Goal: Transaction & Acquisition: Purchase product/service

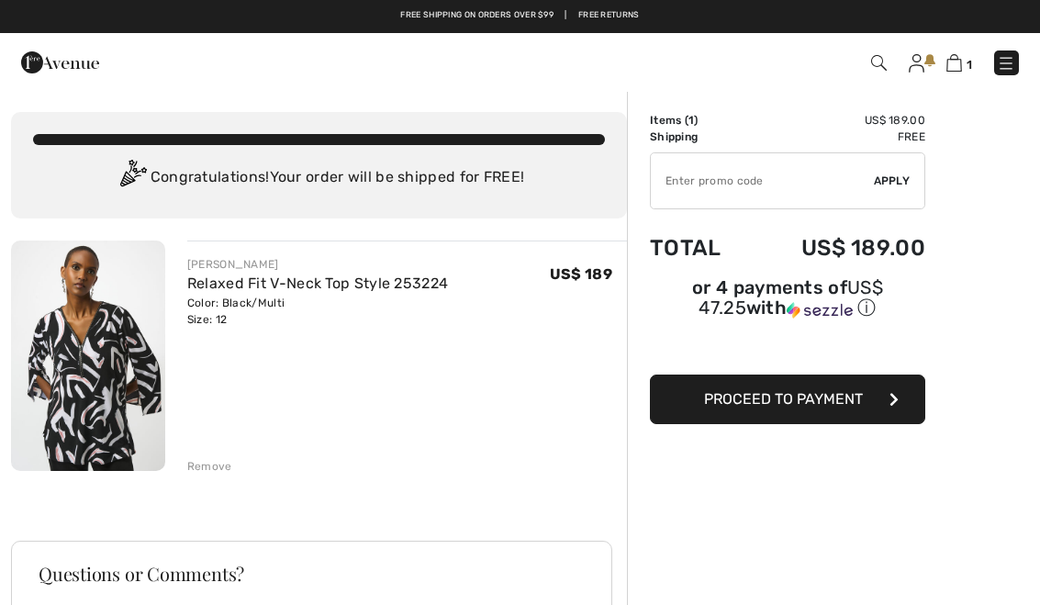
click at [871, 406] on button "Proceed to Payment" at bounding box center [787, 400] width 275 height 50
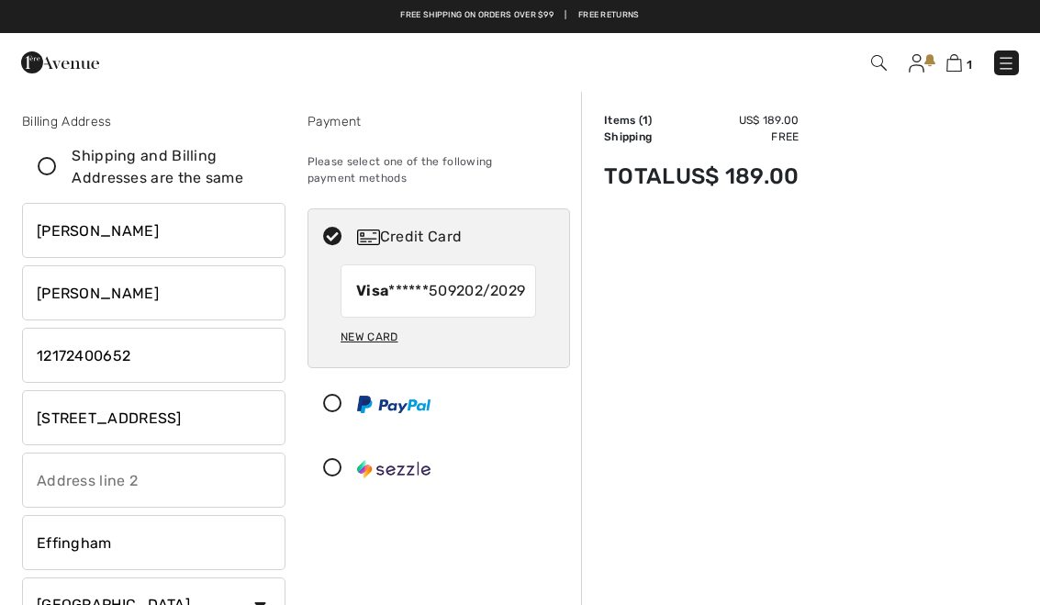
click at [232, 412] on input "1212 W Evergreen" at bounding box center [154, 417] width 264 height 55
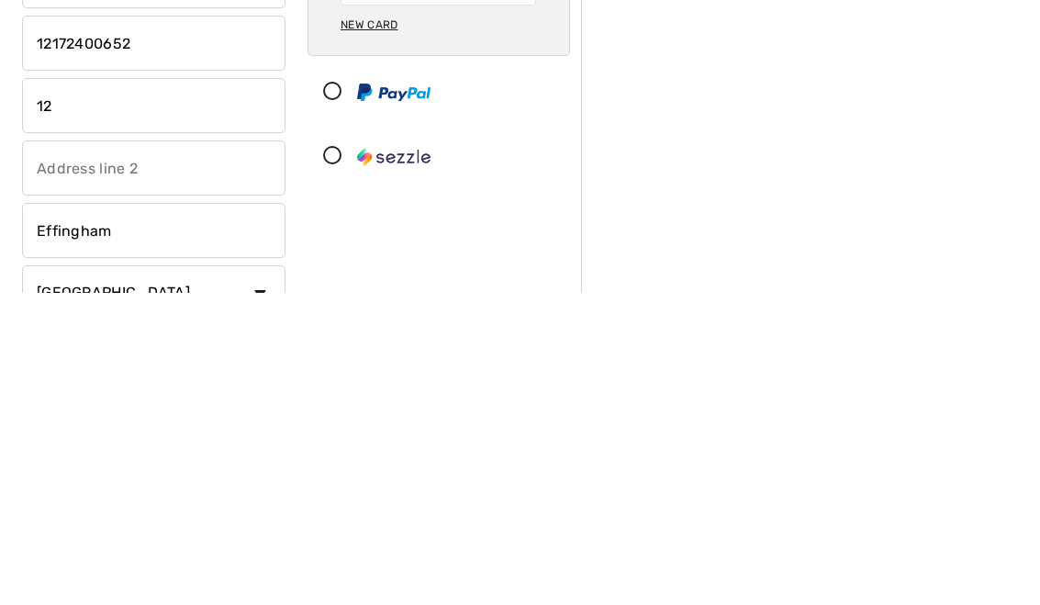
type input "1"
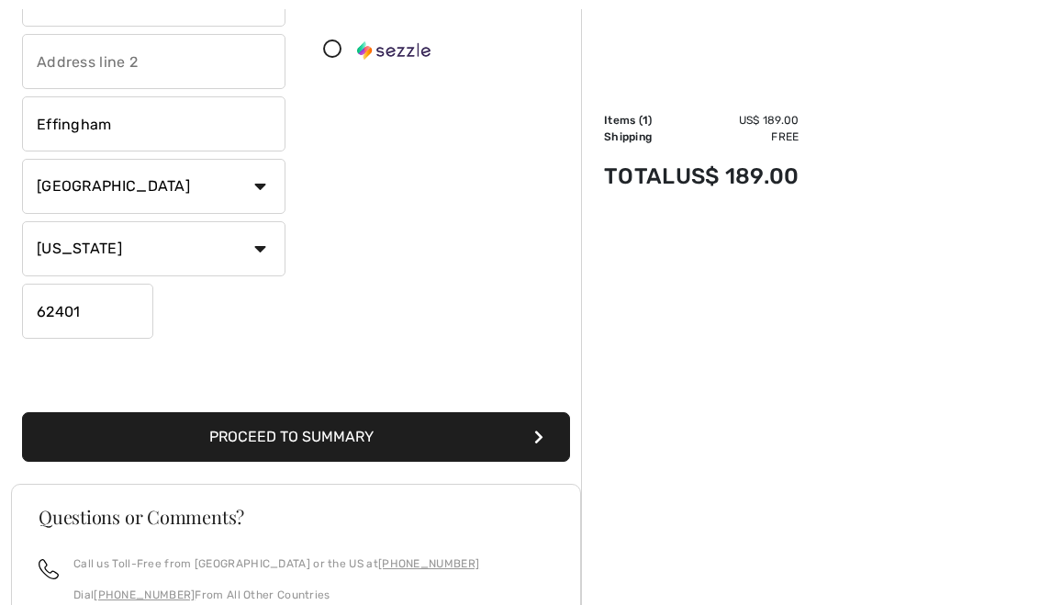
scroll to position [419, 0]
type input "1507 Marvon dr"
click at [535, 429] on button "Proceed to Summary" at bounding box center [296, 437] width 548 height 50
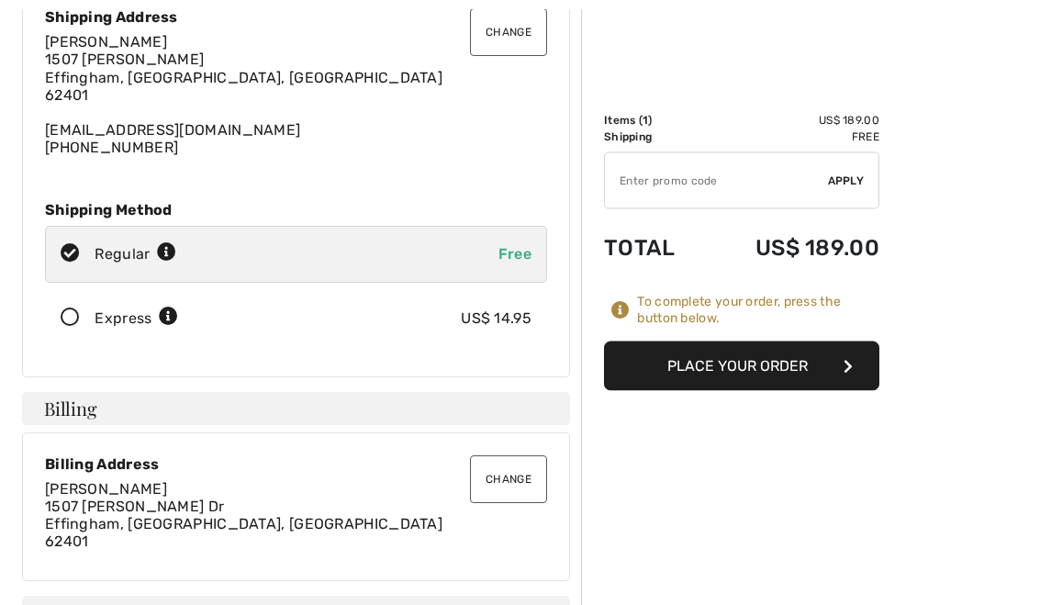
scroll to position [161, 0]
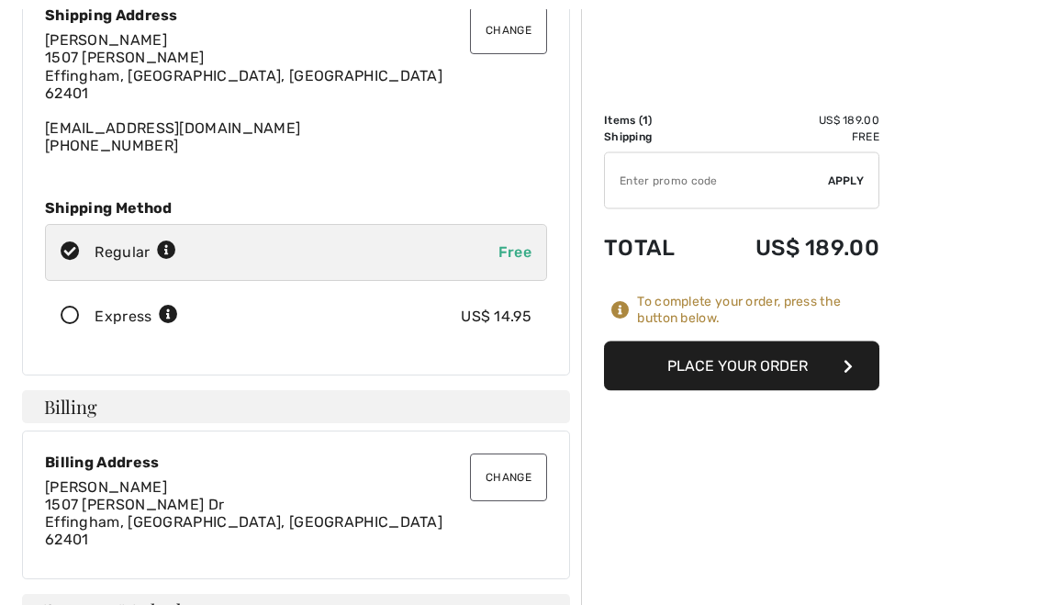
click at [518, 474] on button "Change" at bounding box center [508, 479] width 77 height 48
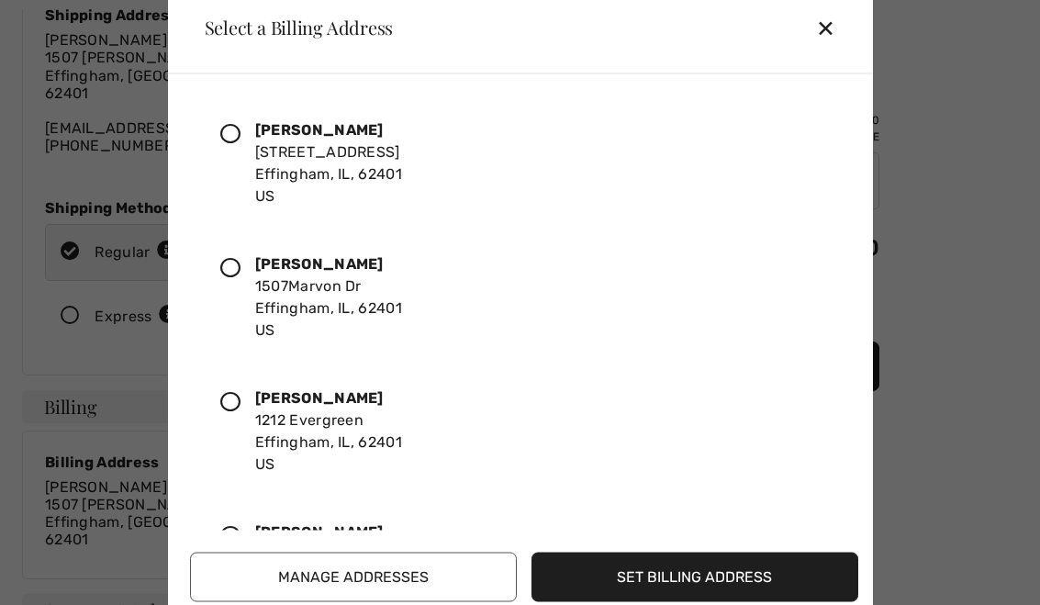
click at [247, 131] on div "Carole Bauer 1212 W Evergreen Effingham, IL, 62401 US" at bounding box center [513, 162] width 617 height 119
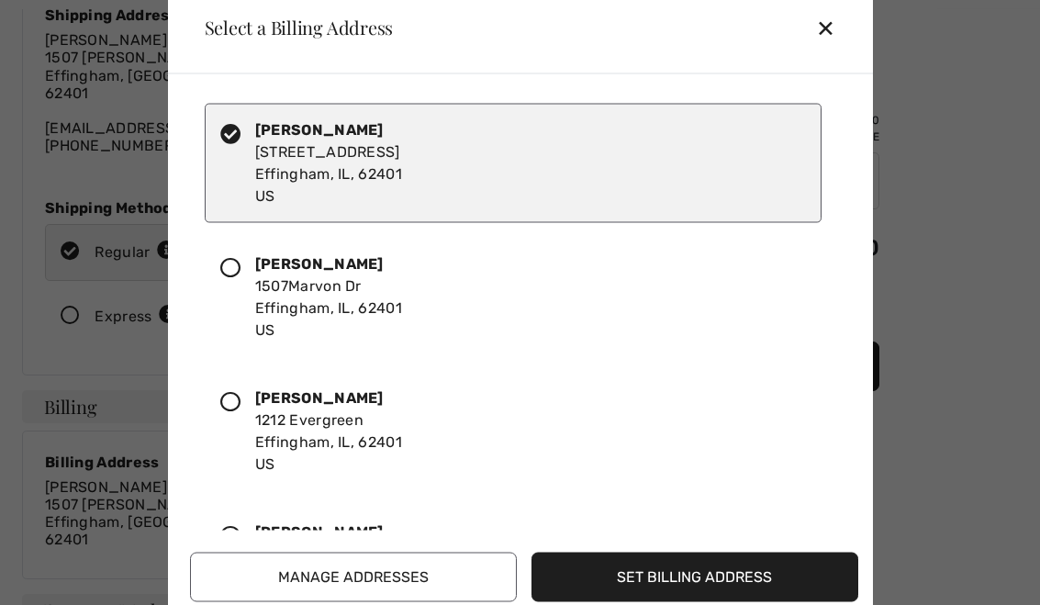
click at [683, 575] on button "Set Billing Address" at bounding box center [695, 577] width 327 height 50
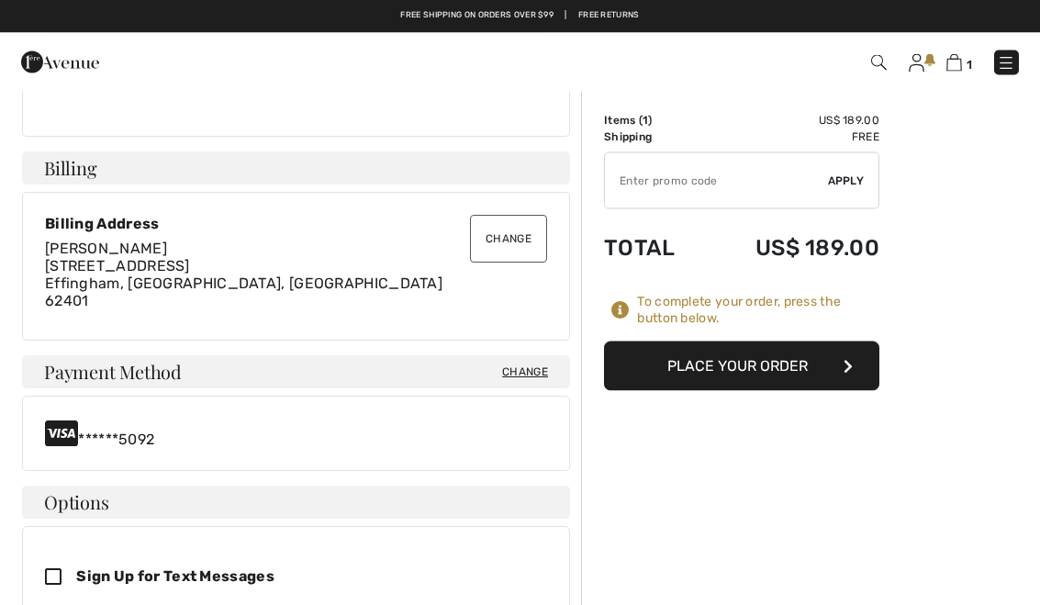
scroll to position [400, 0]
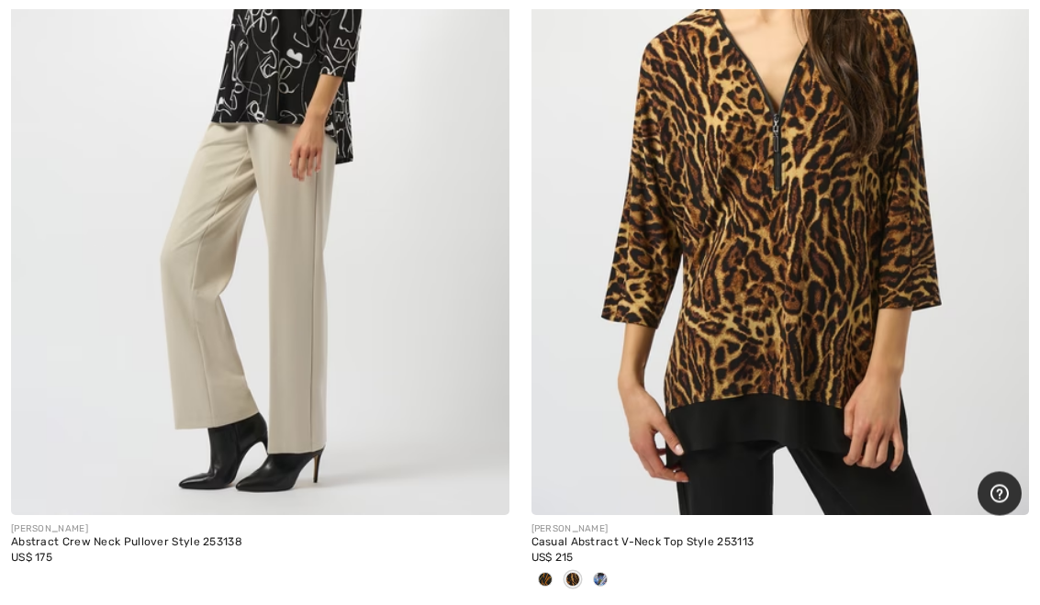
scroll to position [19412, 0]
click at [848, 291] on img at bounding box center [781, 141] width 499 height 747
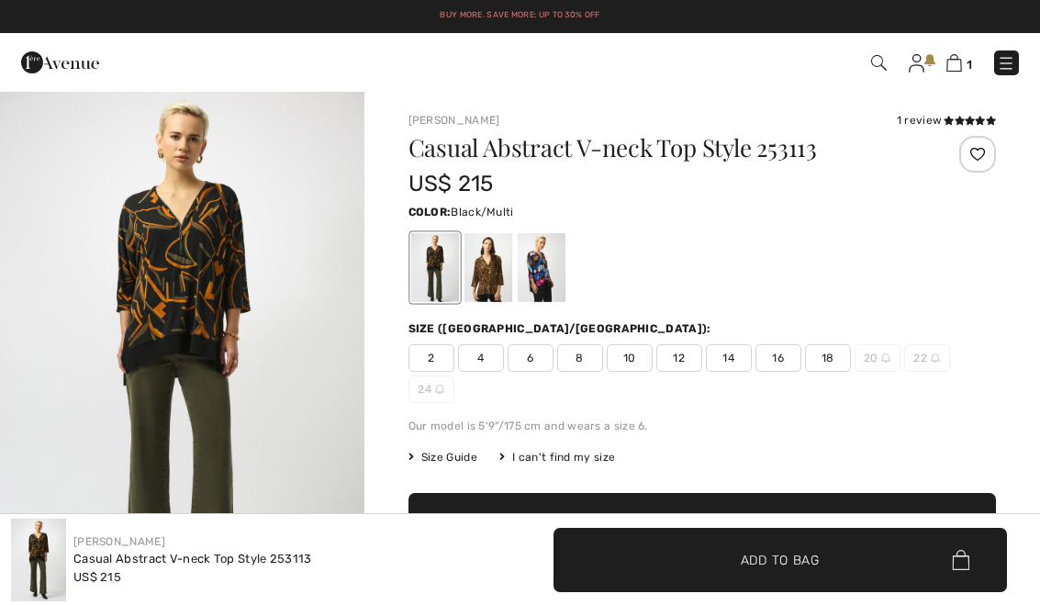
checkbox input "true"
click at [432, 276] on div at bounding box center [434, 267] width 48 height 69
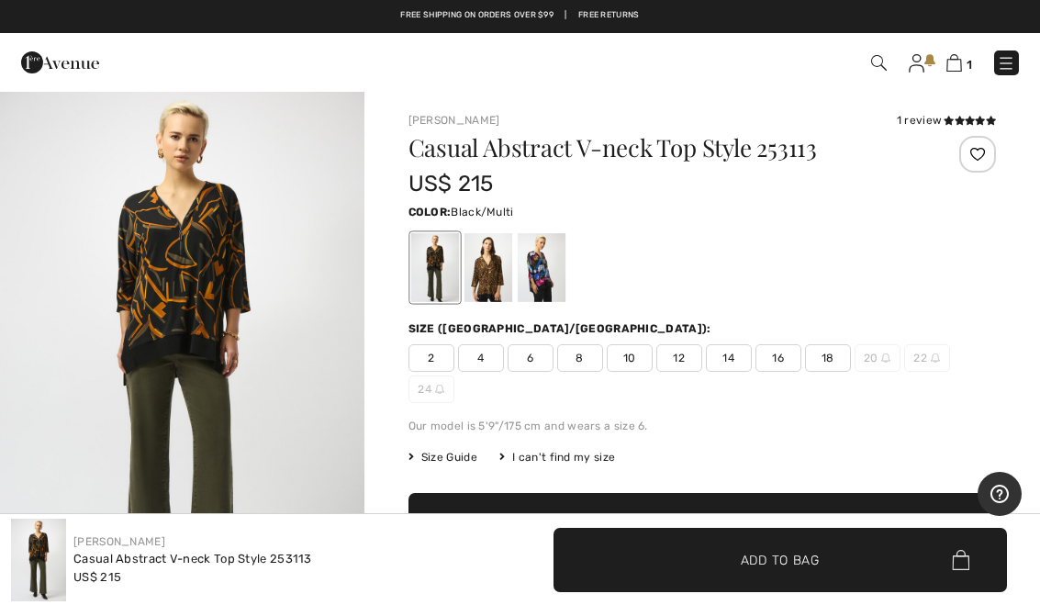
click at [446, 287] on div at bounding box center [434, 267] width 48 height 69
click at [499, 286] on div at bounding box center [488, 267] width 48 height 69
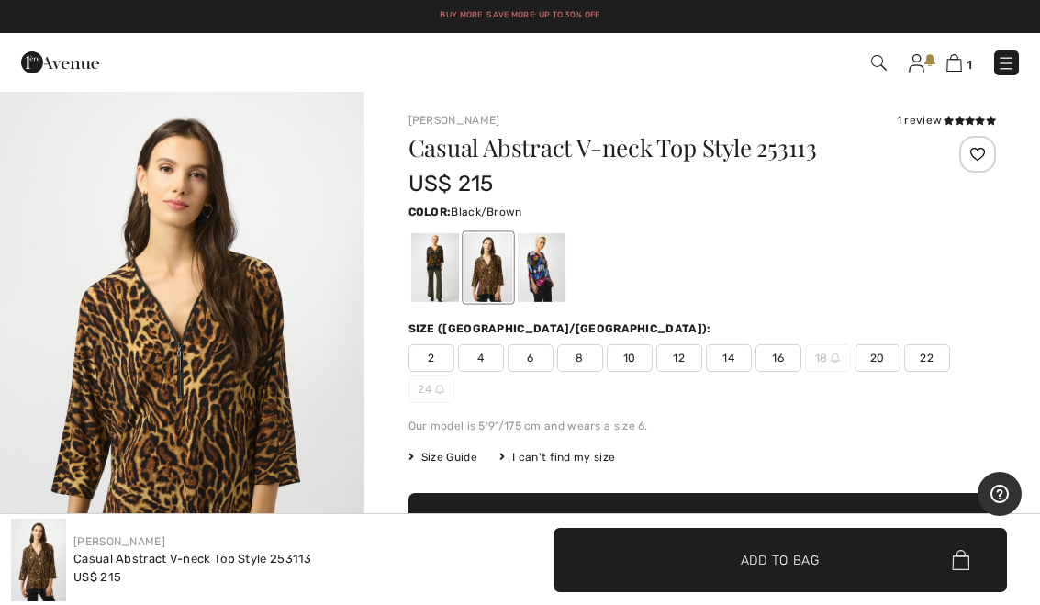
click at [554, 282] on div at bounding box center [541, 267] width 48 height 69
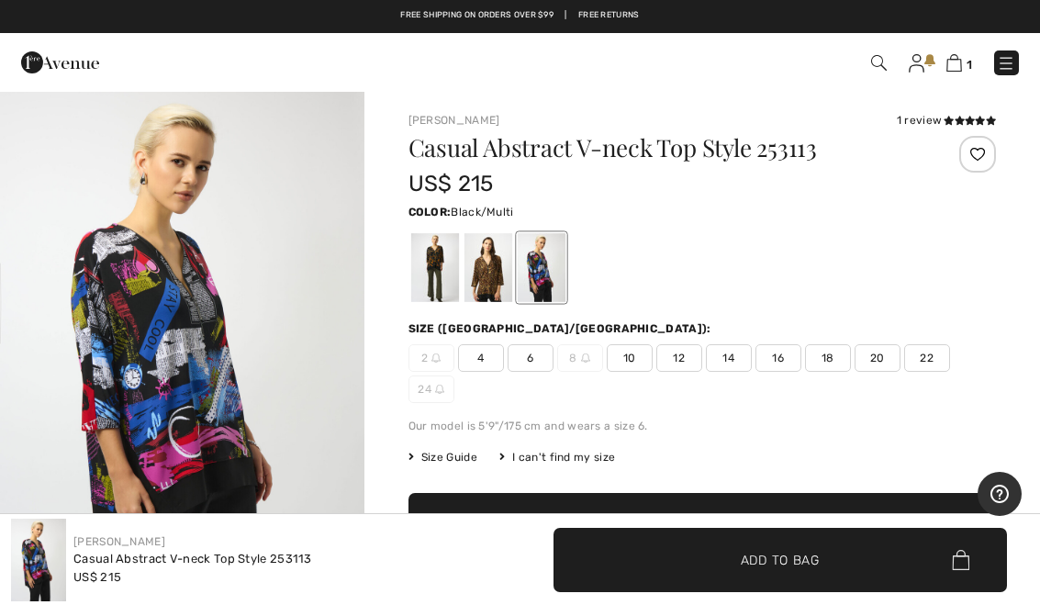
click at [444, 283] on div at bounding box center [434, 267] width 48 height 69
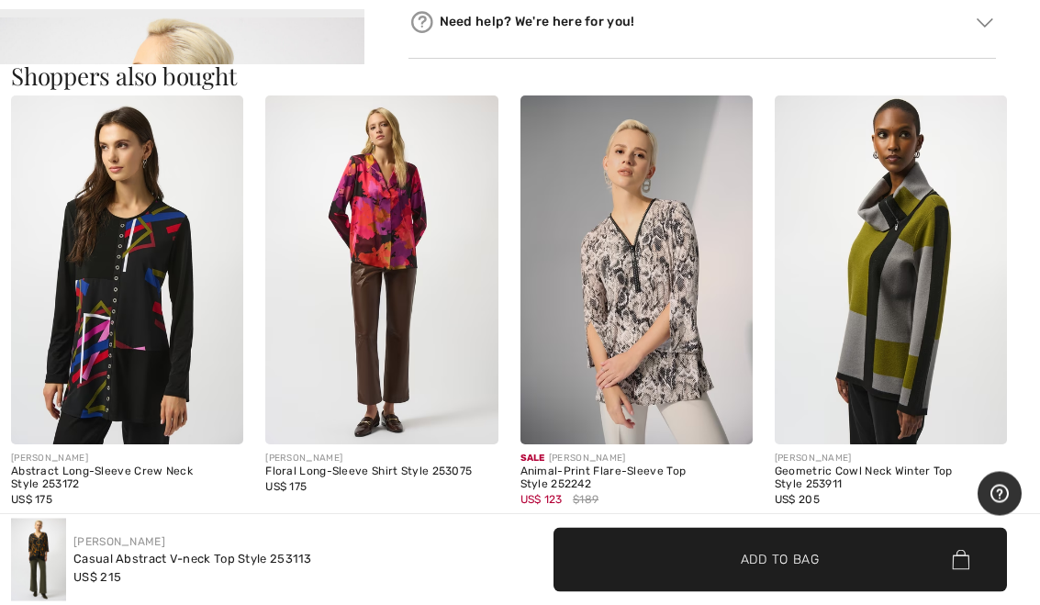
scroll to position [1711, 0]
click at [654, 298] on img at bounding box center [637, 269] width 232 height 349
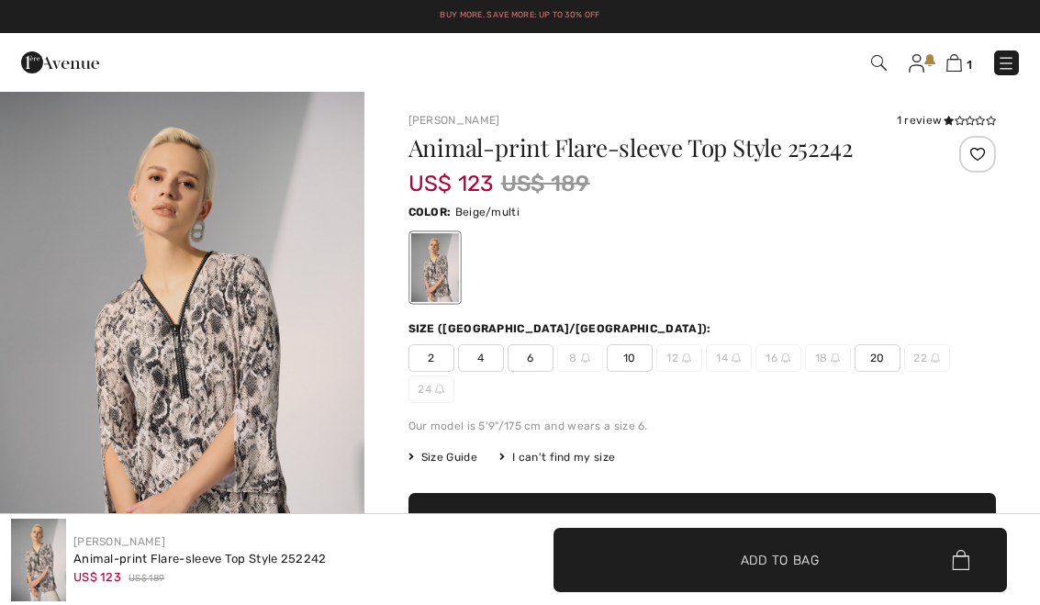
checkbox input "true"
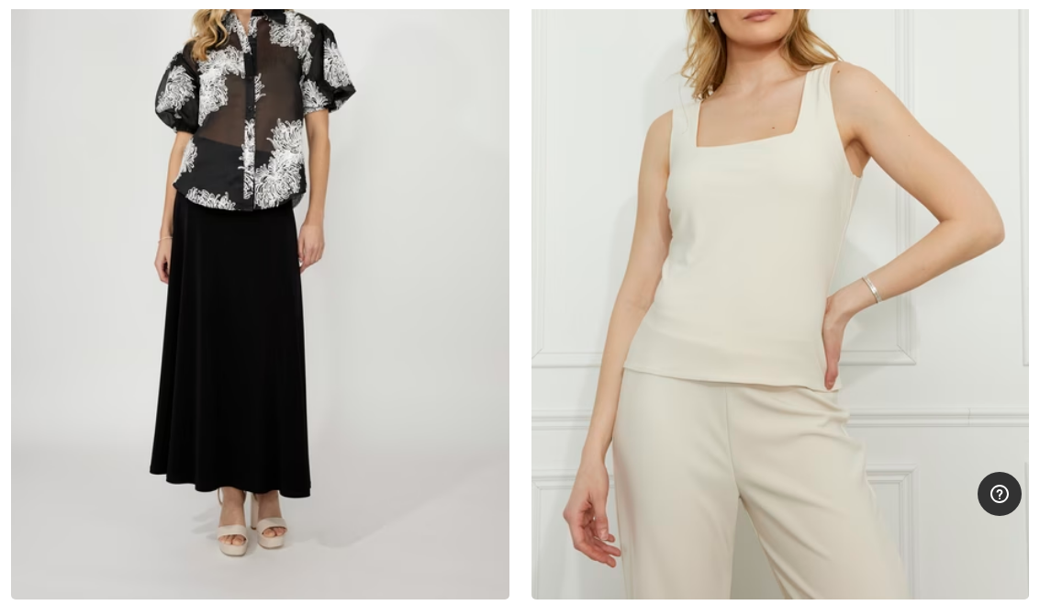
scroll to position [21239, 0]
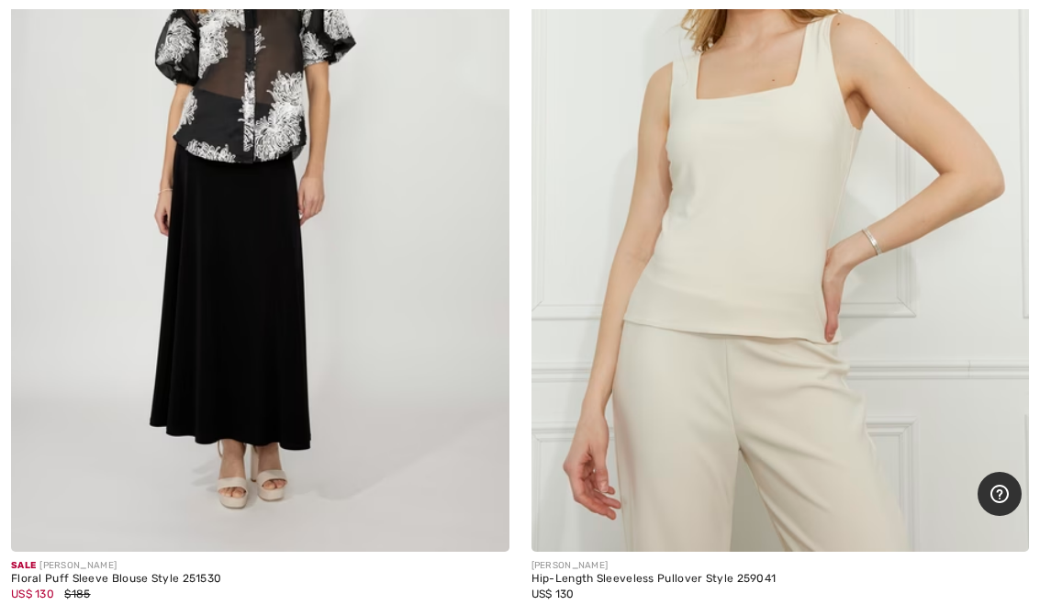
click at [329, 378] on img at bounding box center [260, 178] width 499 height 747
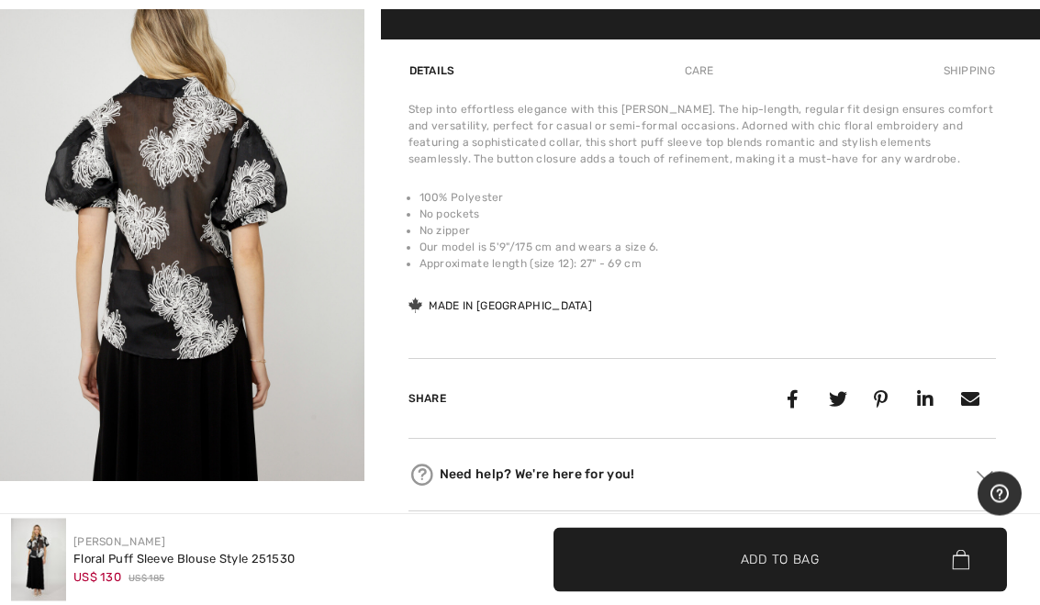
scroll to position [1247, 0]
click at [174, 304] on img "3 / 3" at bounding box center [182, 209] width 365 height 546
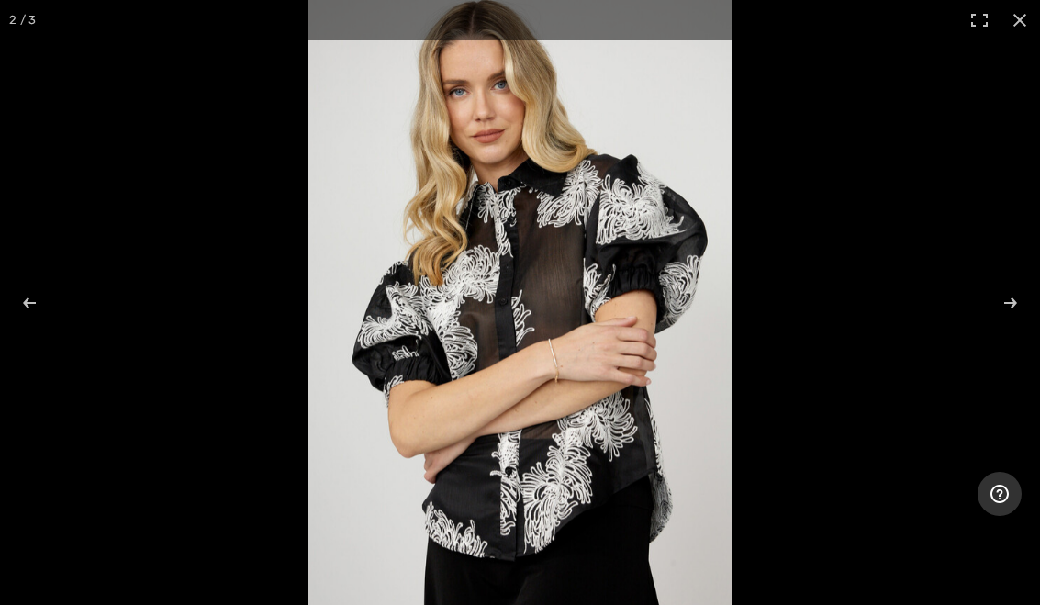
scroll to position [1279, 0]
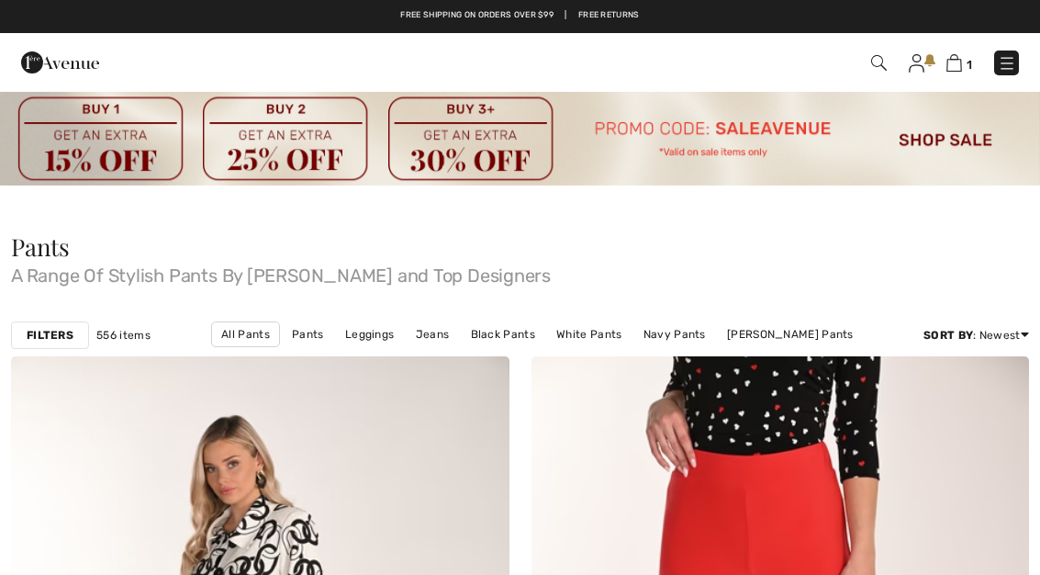
checkbox input "true"
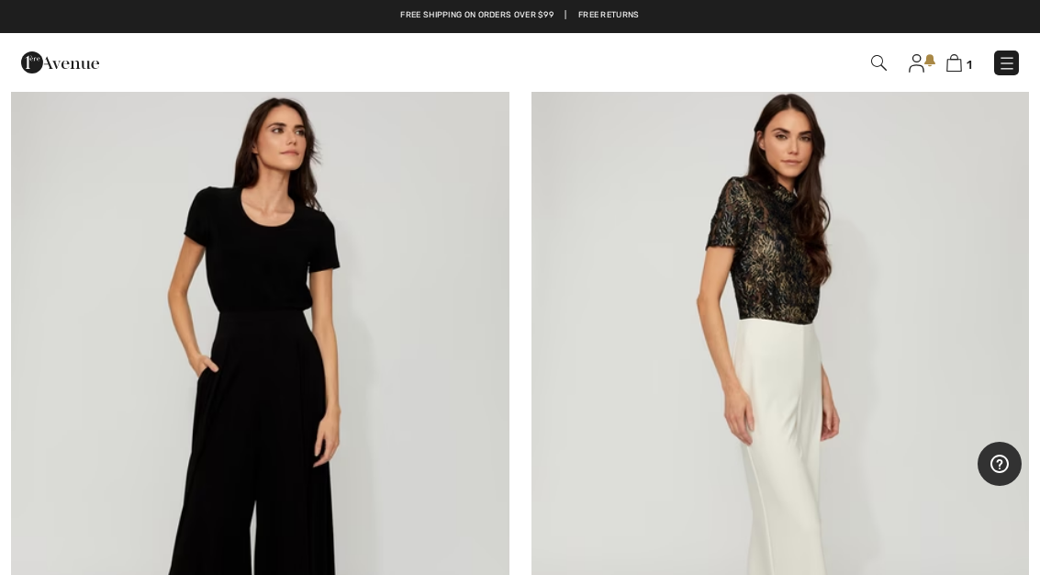
scroll to position [9583, 0]
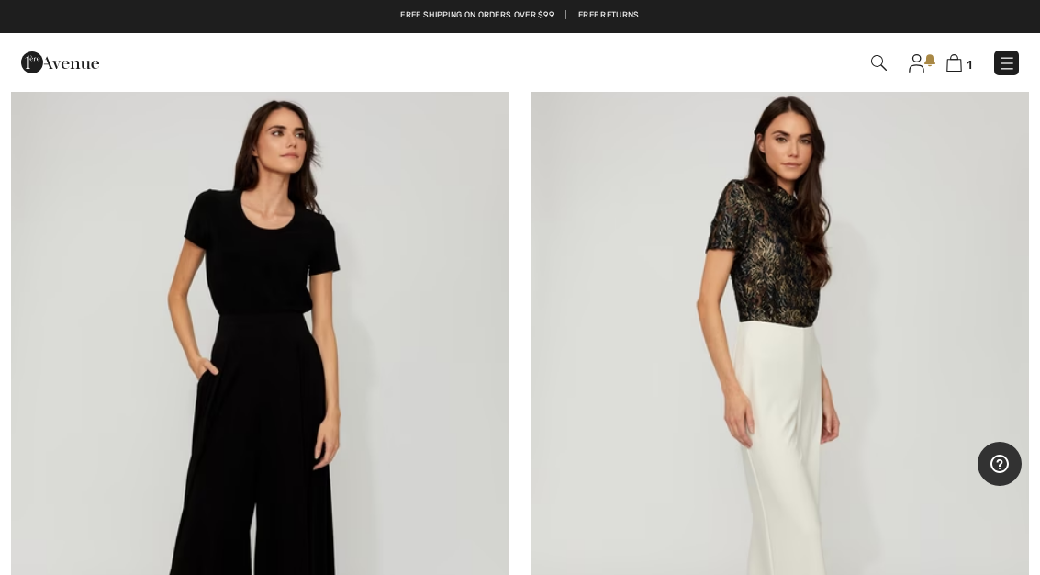
click at [347, 376] on img at bounding box center [260, 416] width 499 height 747
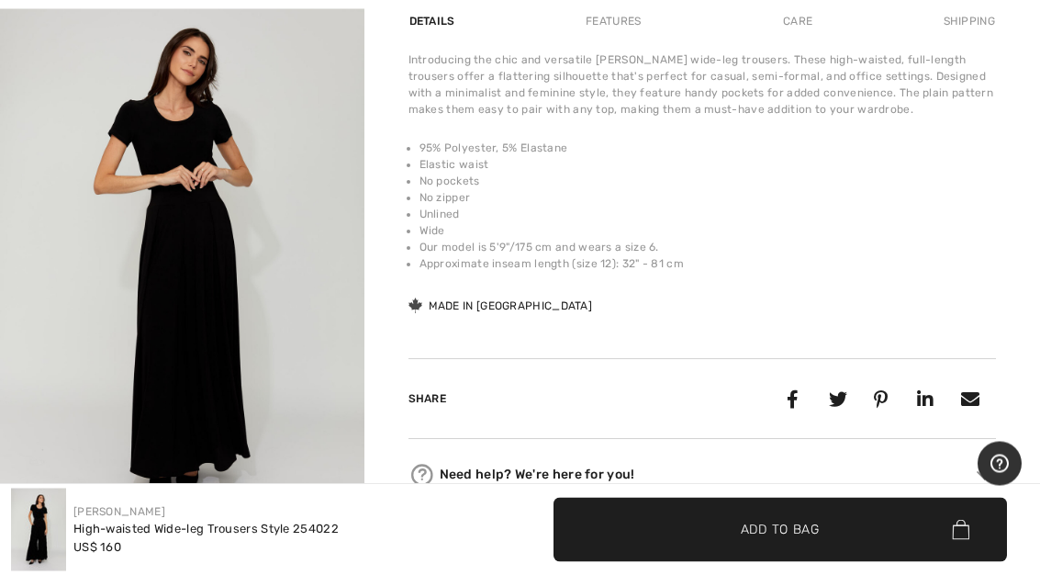
scroll to position [651, 0]
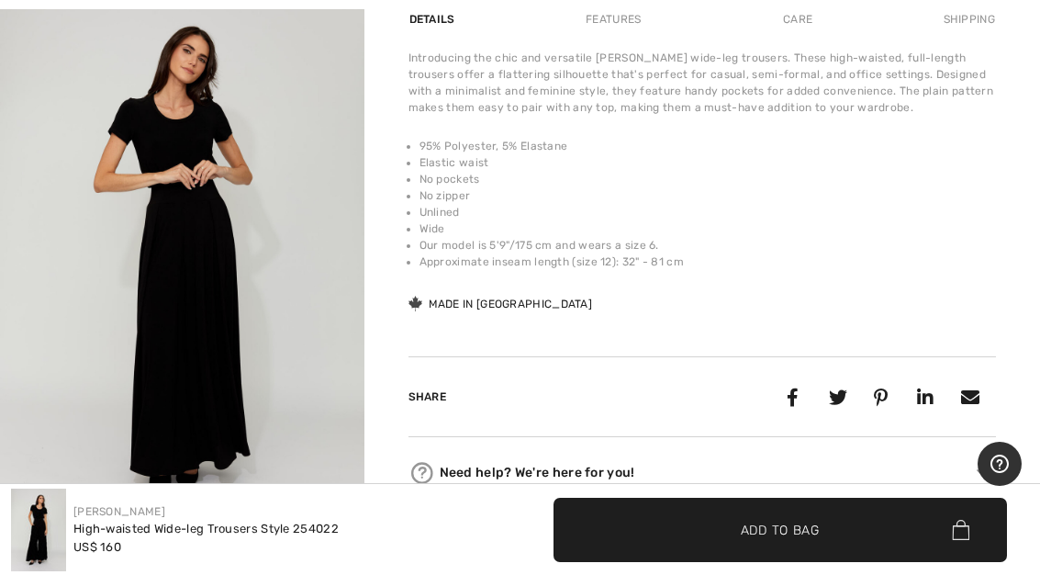
click at [228, 351] on img "2 / 4" at bounding box center [182, 258] width 365 height 546
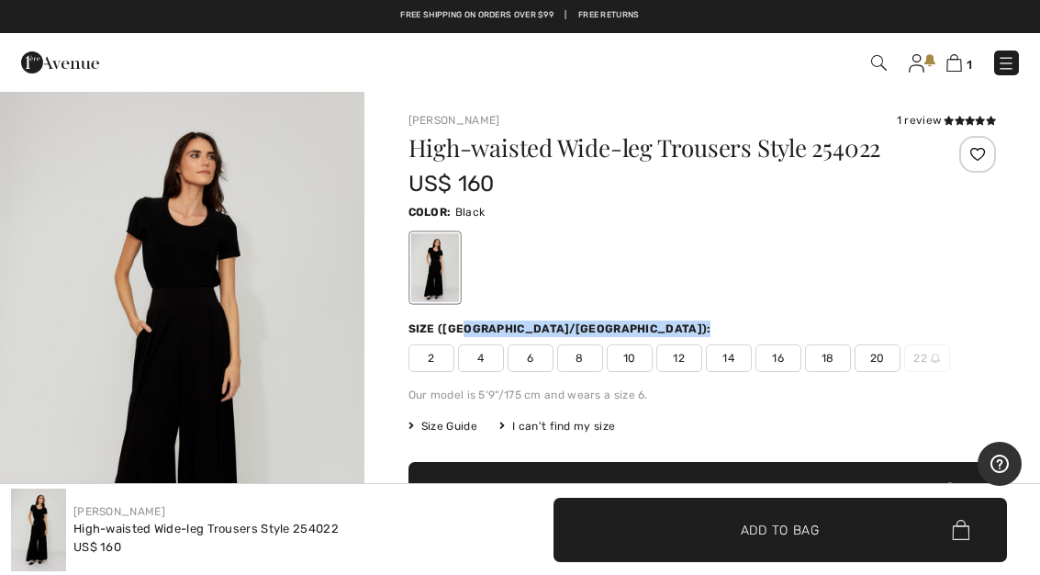
click at [781, 180] on div "US$ 160" at bounding box center [654, 183] width 490 height 33
click at [747, 345] on span "14" at bounding box center [729, 358] width 46 height 28
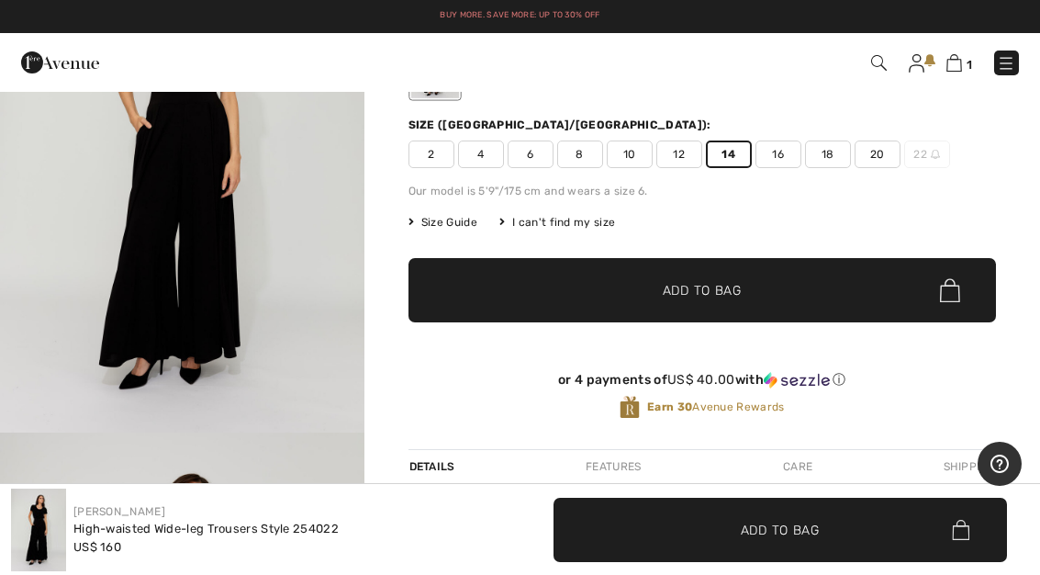
scroll to position [200, 0]
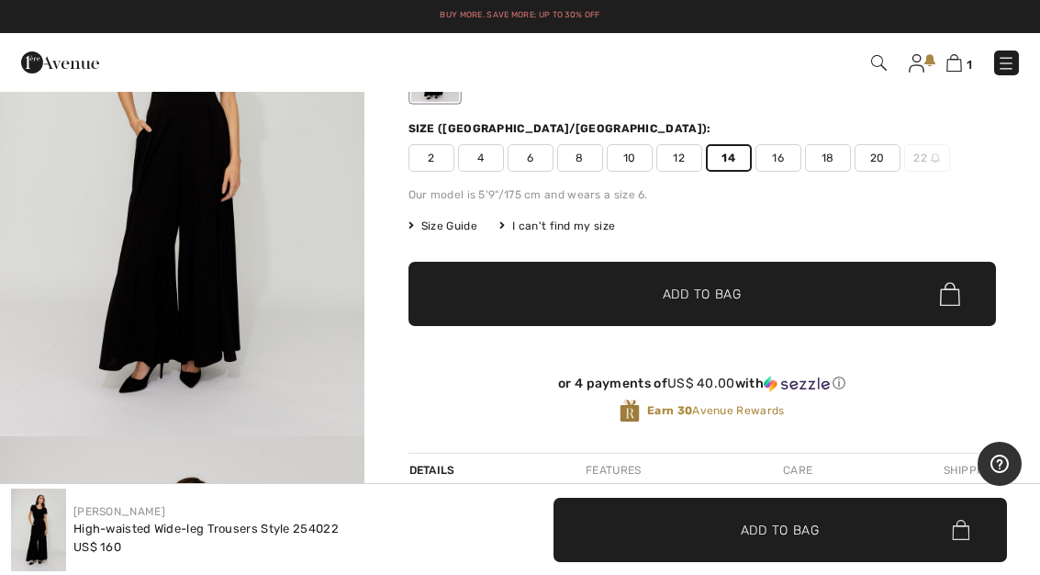
click at [665, 292] on span "Add to Bag" at bounding box center [702, 294] width 79 height 19
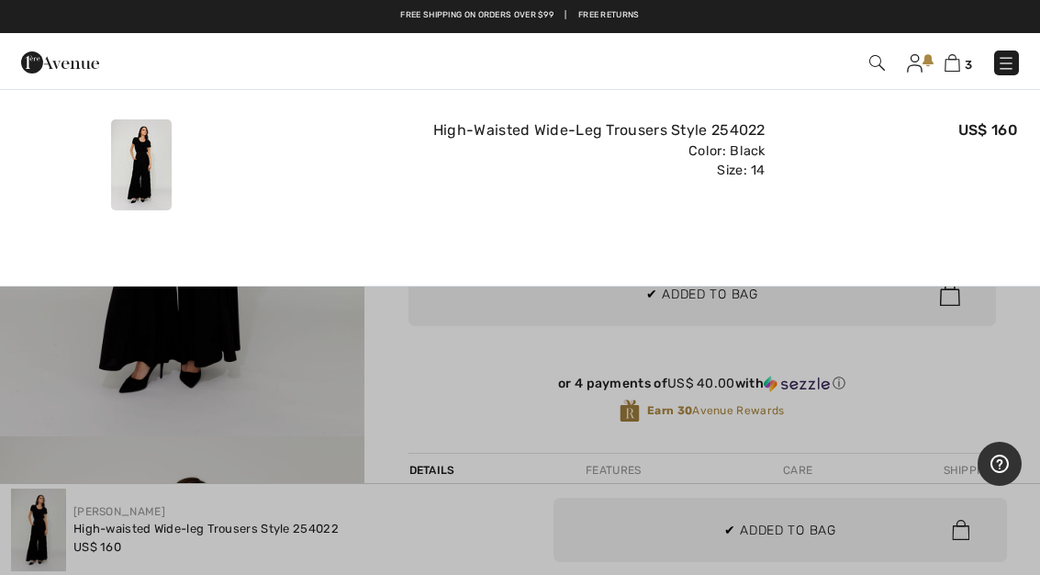
scroll to position [0, 0]
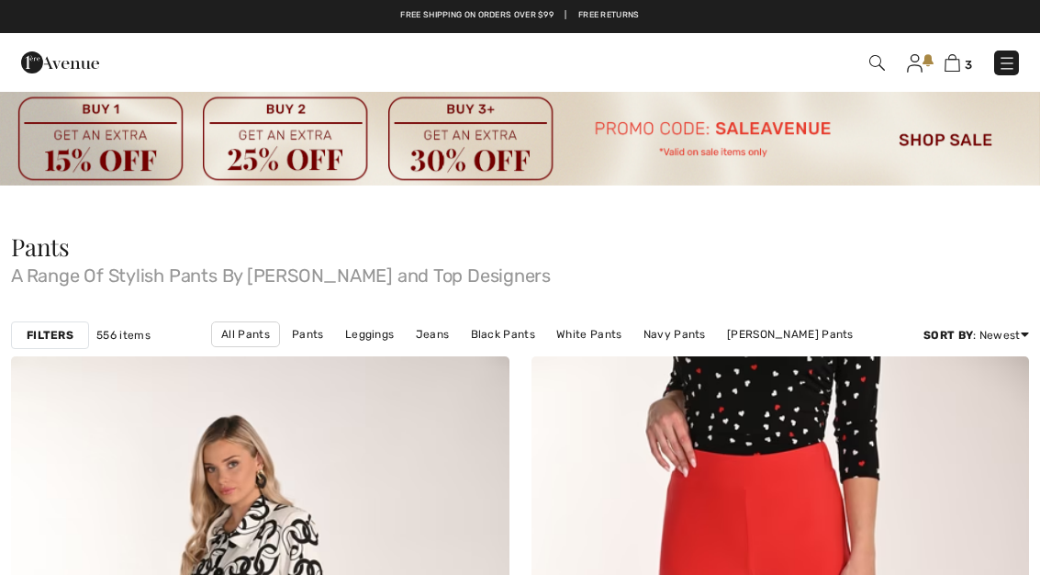
scroll to position [9647, 0]
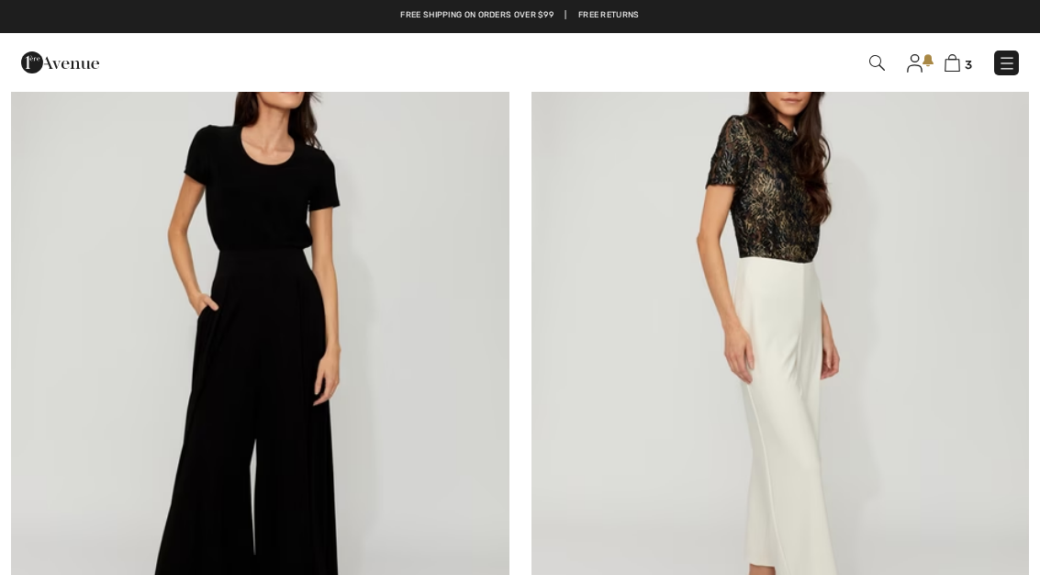
checkbox input "true"
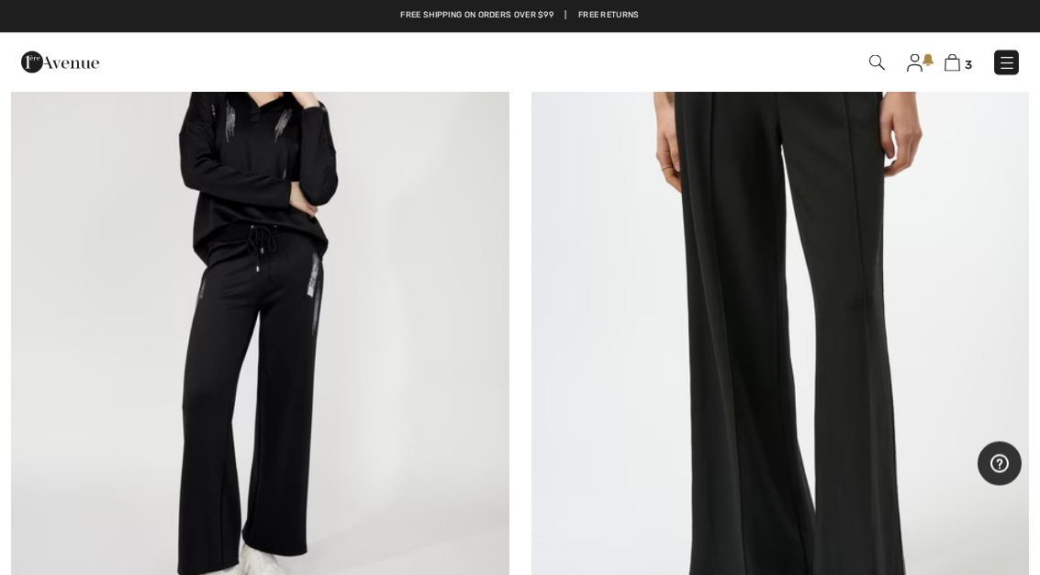
scroll to position [16725, 0]
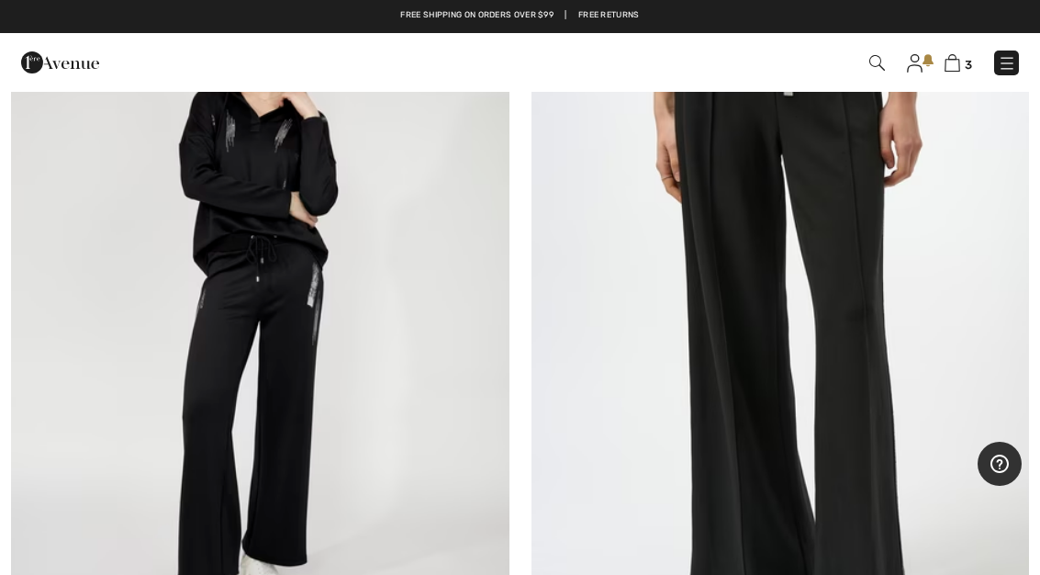
click at [871, 255] on img at bounding box center [781, 310] width 499 height 747
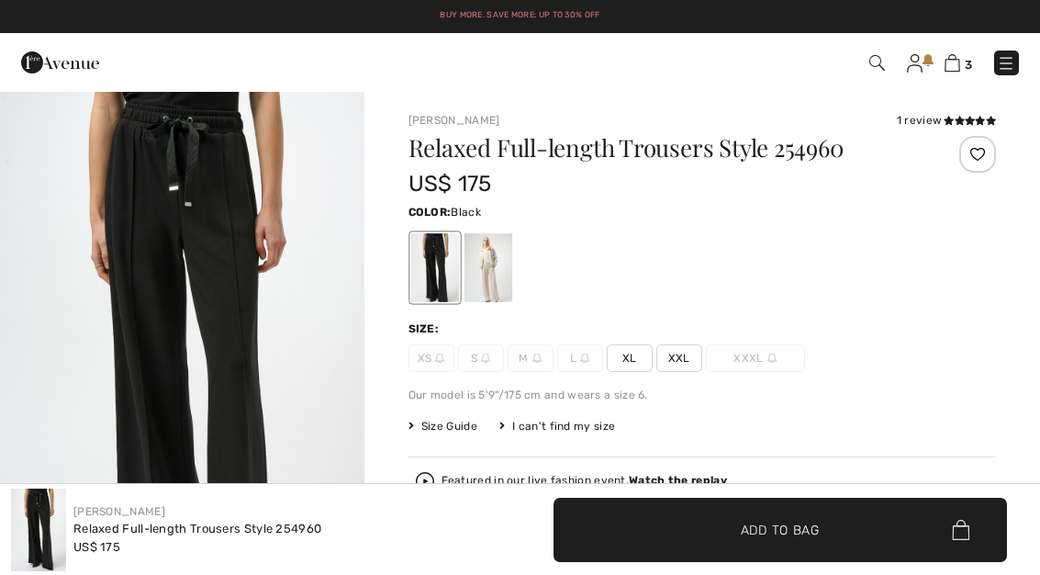
checkbox input "true"
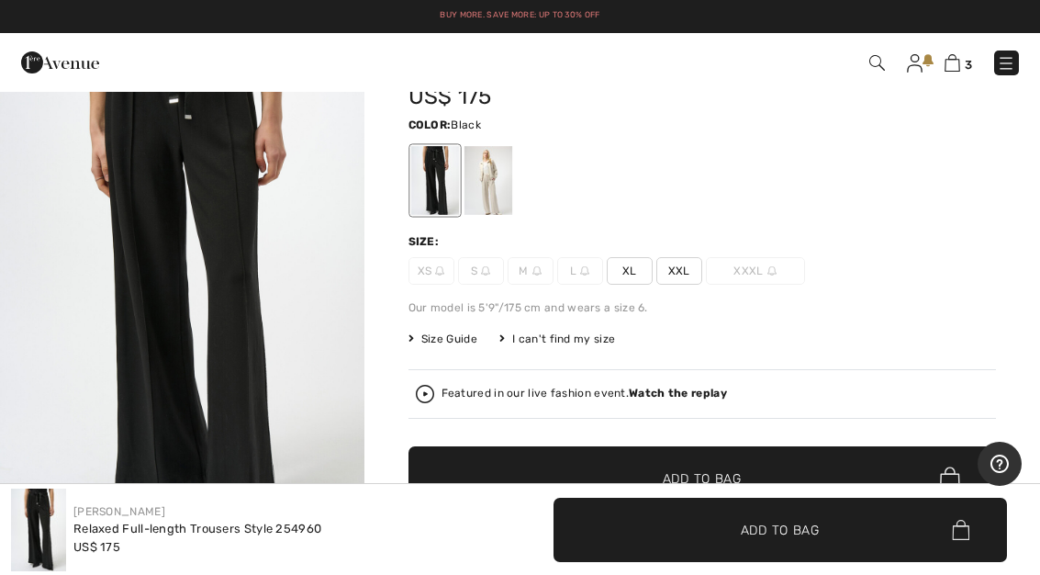
scroll to position [91, 0]
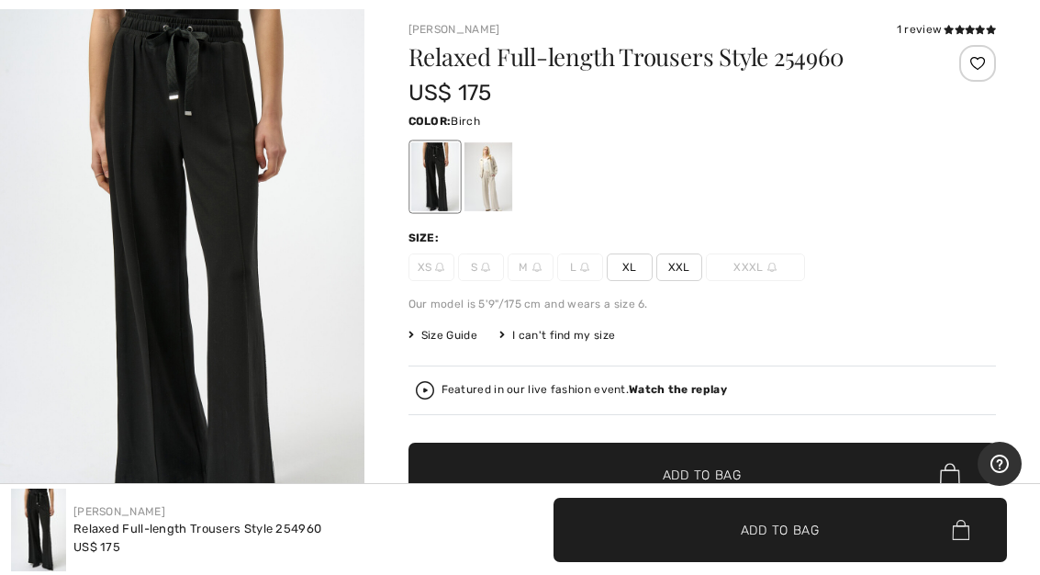
click at [509, 185] on div at bounding box center [488, 176] width 48 height 69
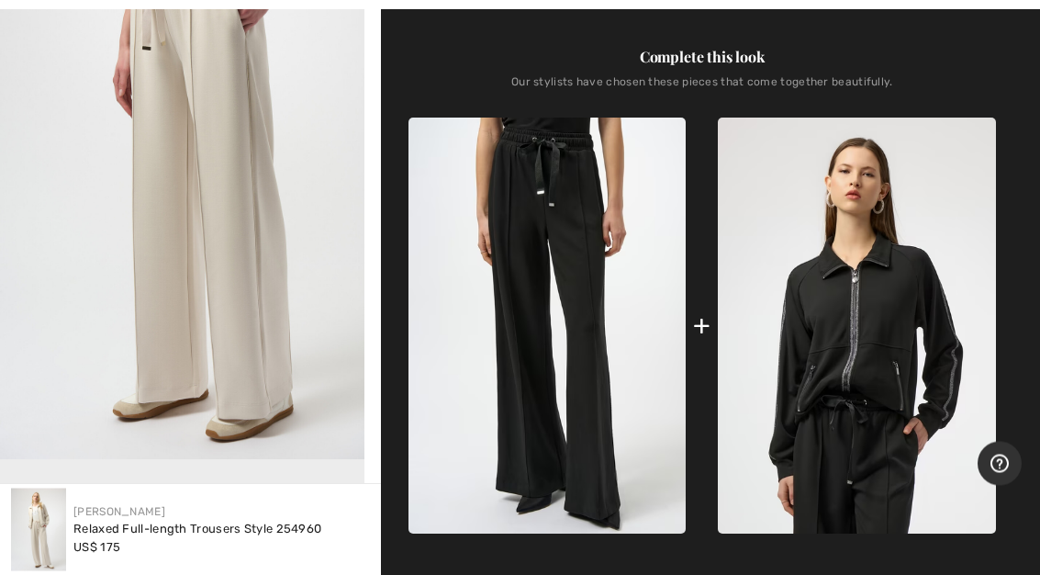
scroll to position [723, 0]
click at [914, 346] on img at bounding box center [857, 326] width 278 height 416
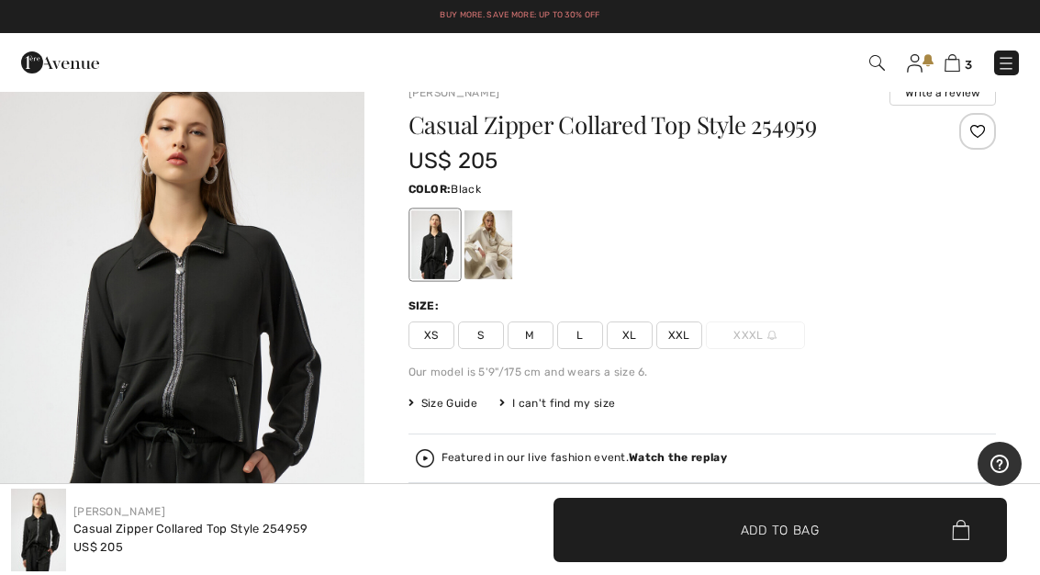
scroll to position [30, 0]
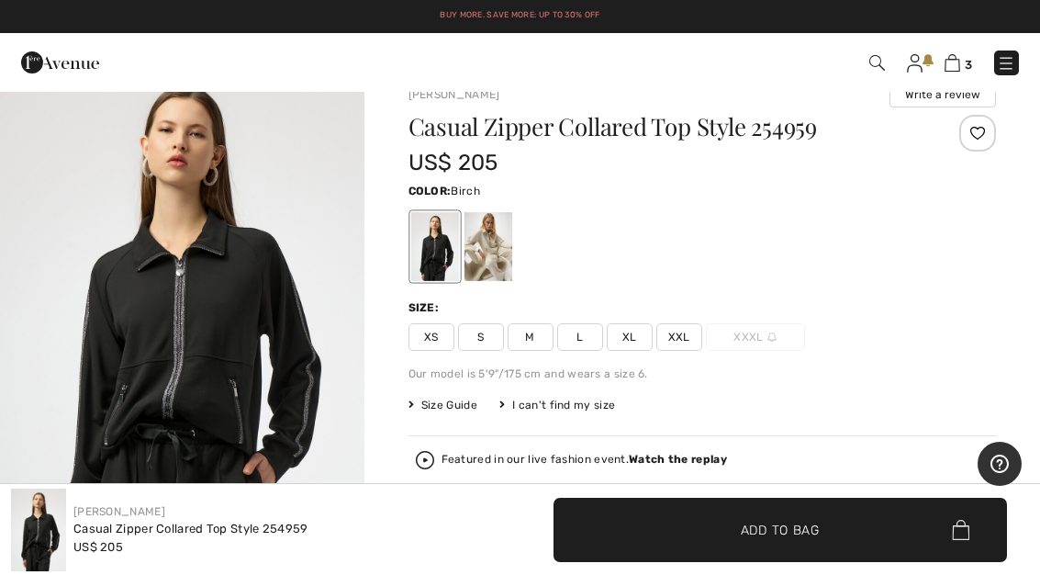
click at [500, 261] on div at bounding box center [488, 246] width 48 height 69
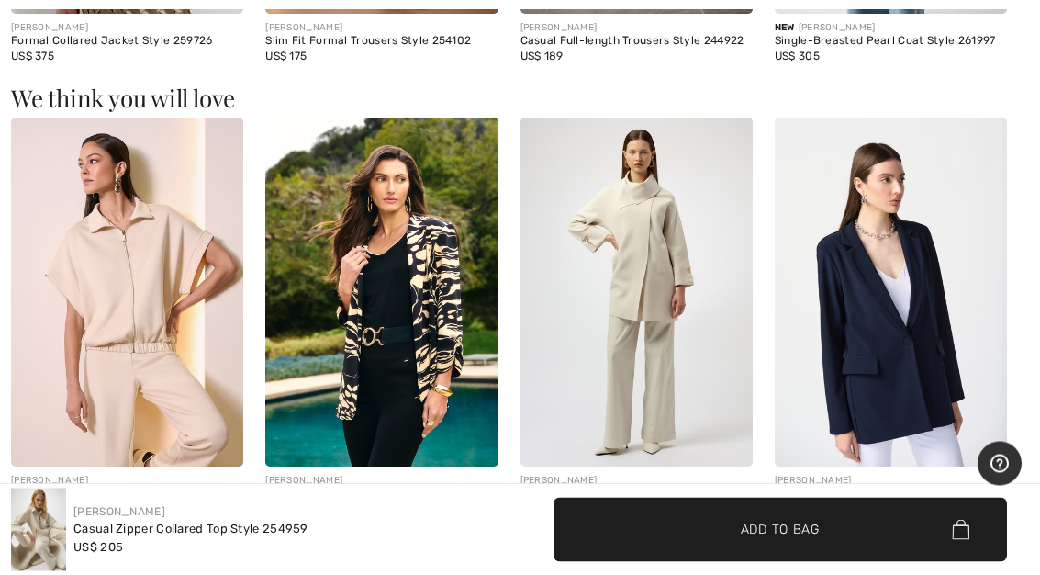
scroll to position [2147, 0]
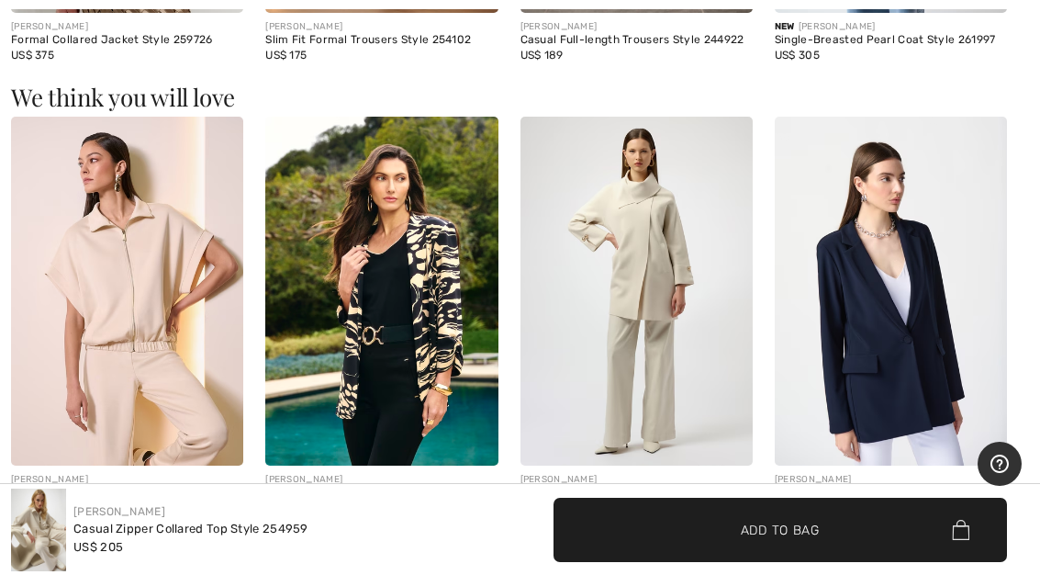
click at [139, 369] on img at bounding box center [127, 291] width 232 height 349
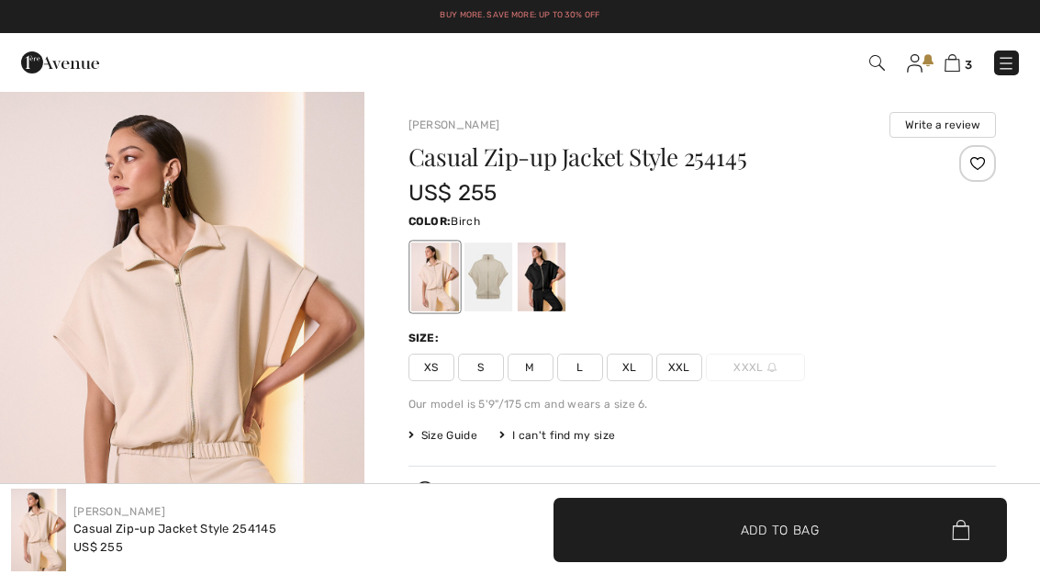
checkbox input "true"
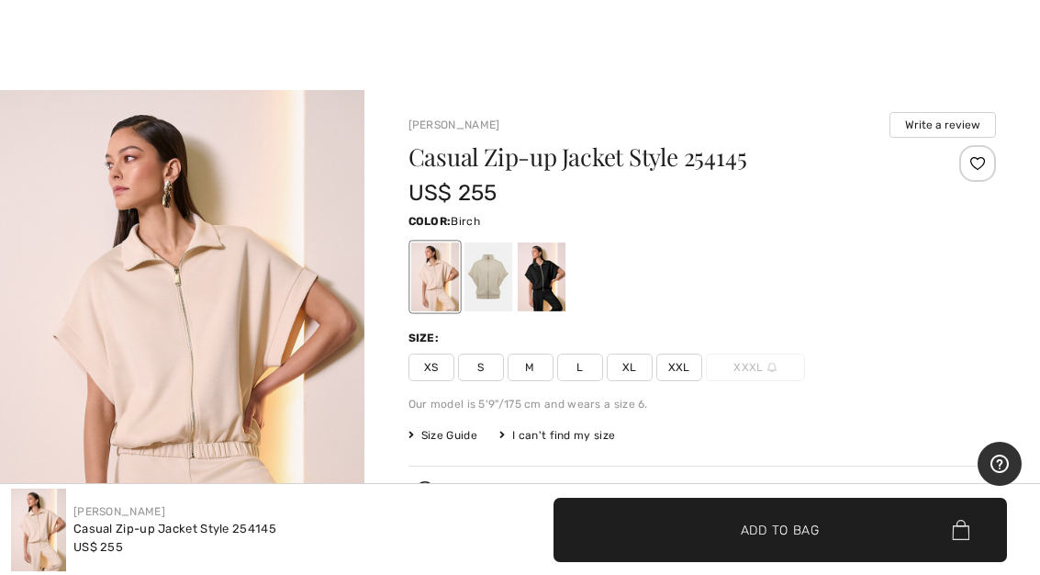
scroll to position [43, 0]
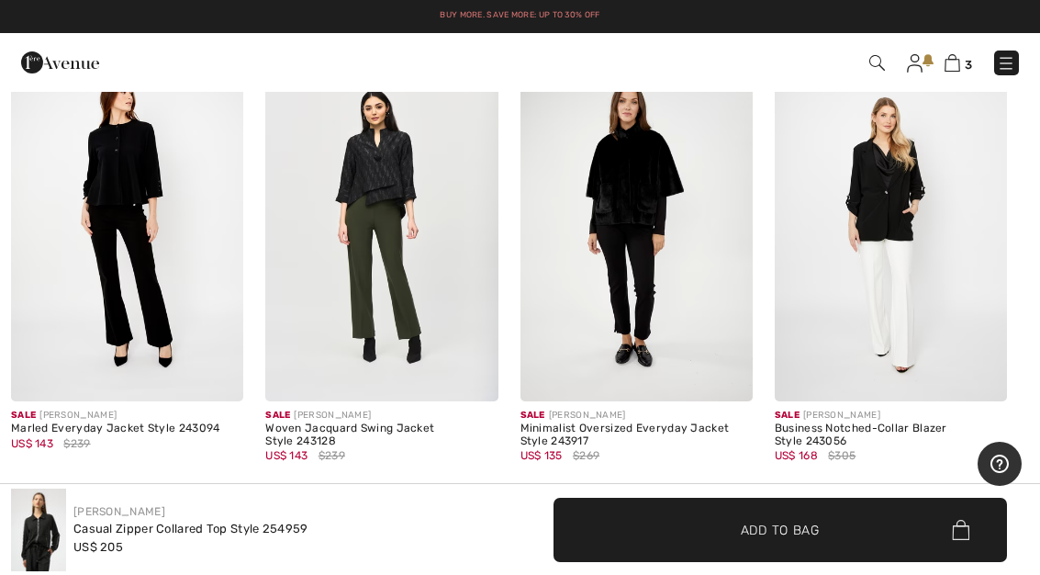
click at [972, 197] on img at bounding box center [891, 226] width 232 height 349
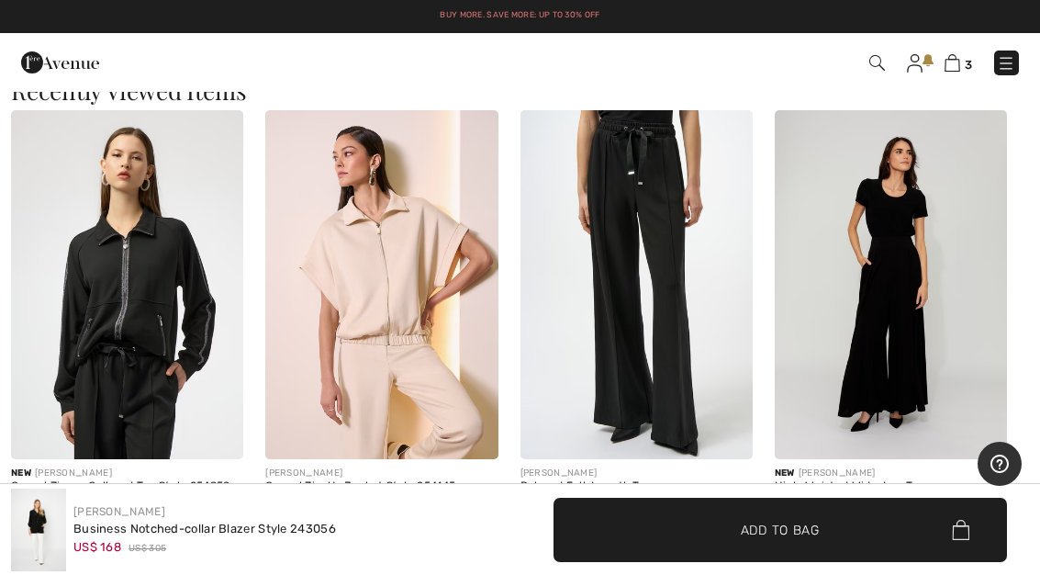
scroll to position [2021, 0]
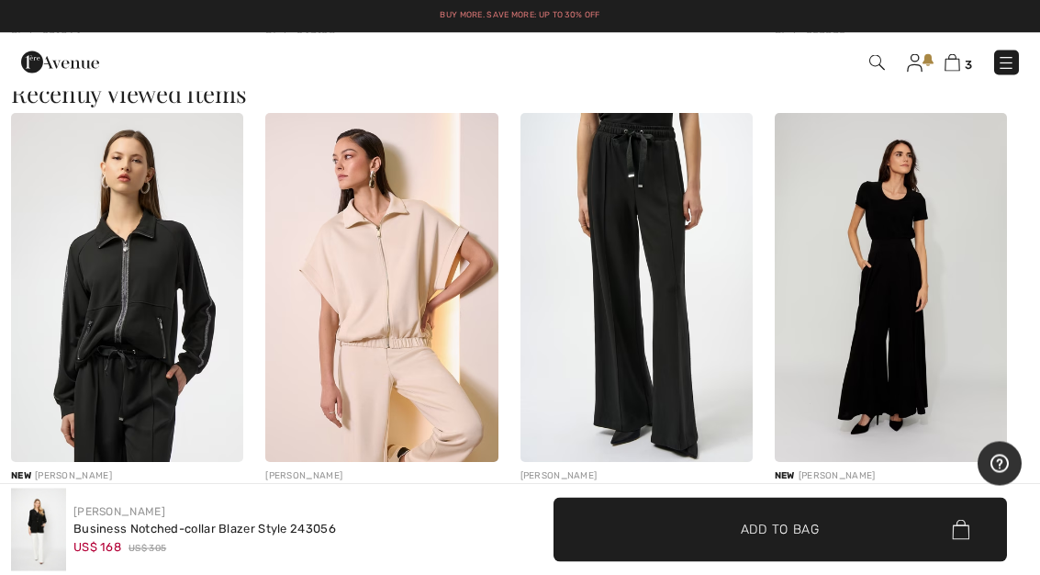
click at [697, 306] on img at bounding box center [637, 288] width 232 height 349
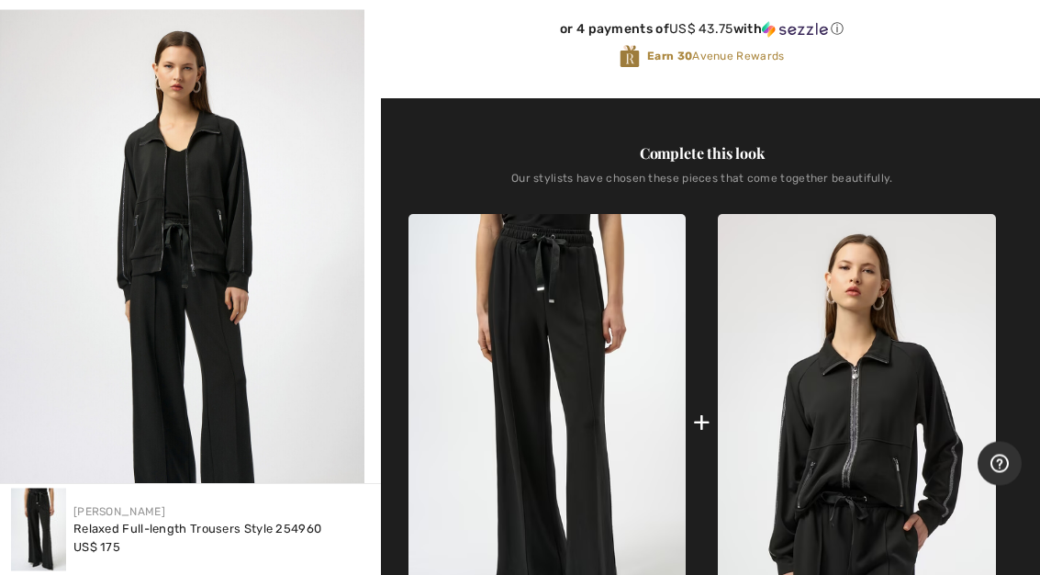
scroll to position [626, 0]
click at [908, 407] on img at bounding box center [857, 422] width 278 height 416
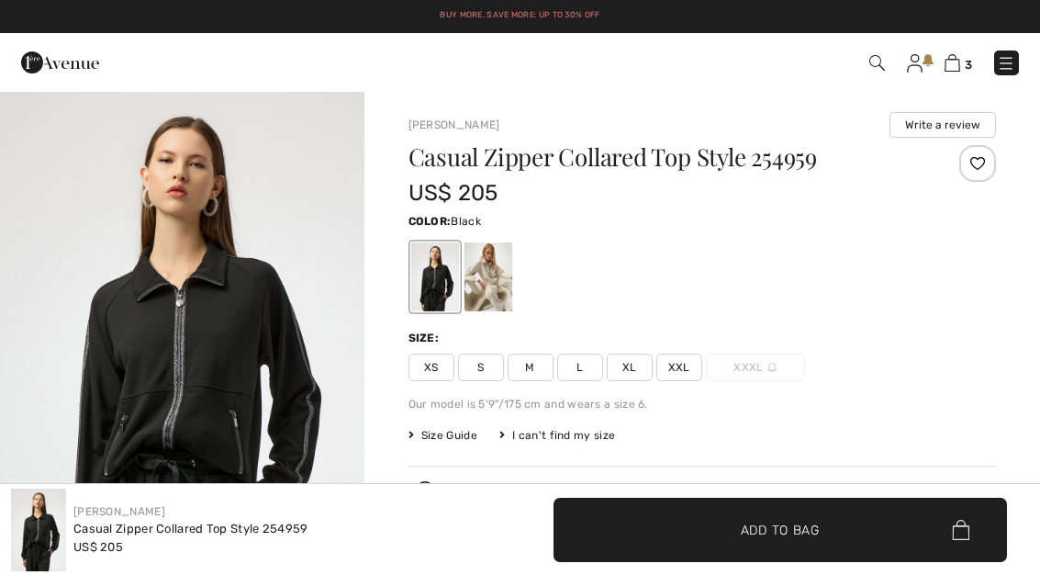
checkbox input "true"
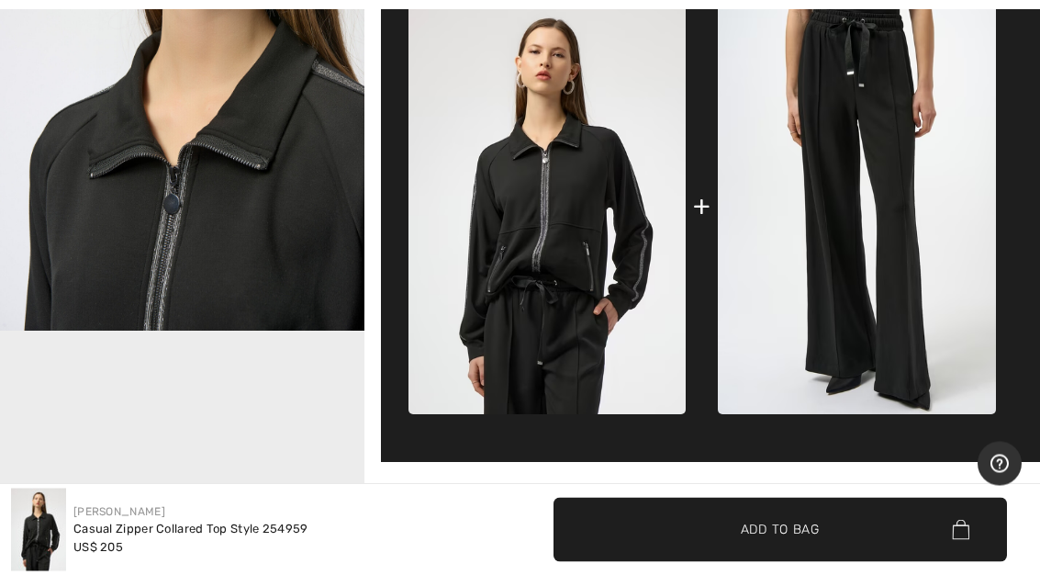
scroll to position [851, 0]
click at [297, 228] on img "2 / 5" at bounding box center [182, 57] width 365 height 545
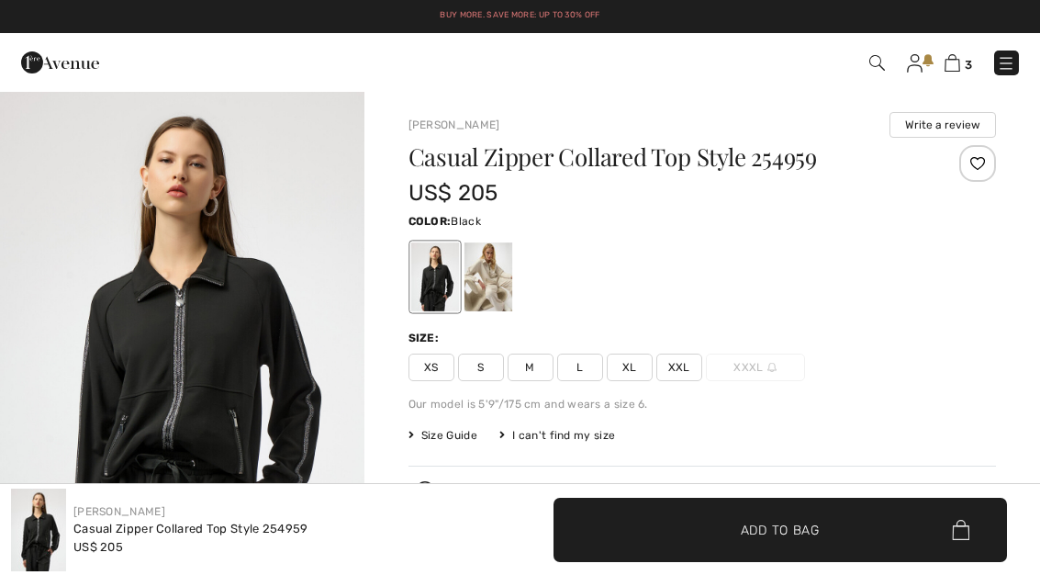
scroll to position [2211, 0]
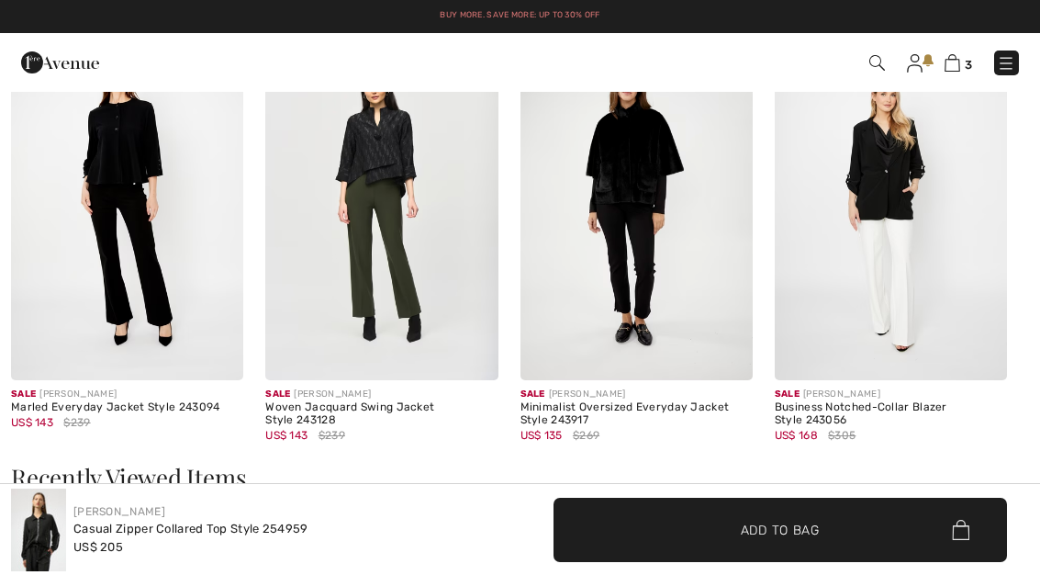
checkbox input "true"
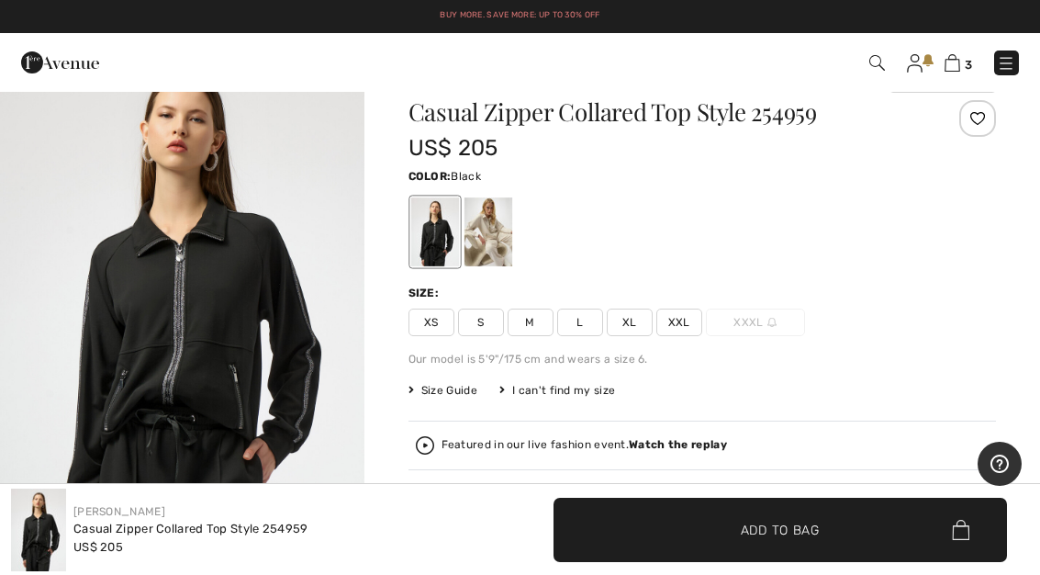
scroll to position [0, 0]
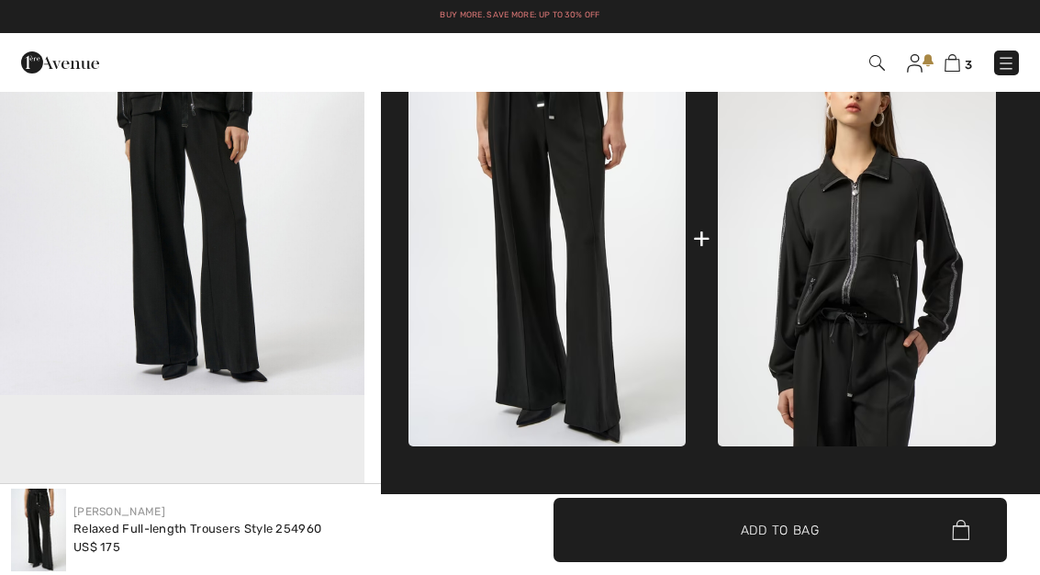
scroll to position [787, 0]
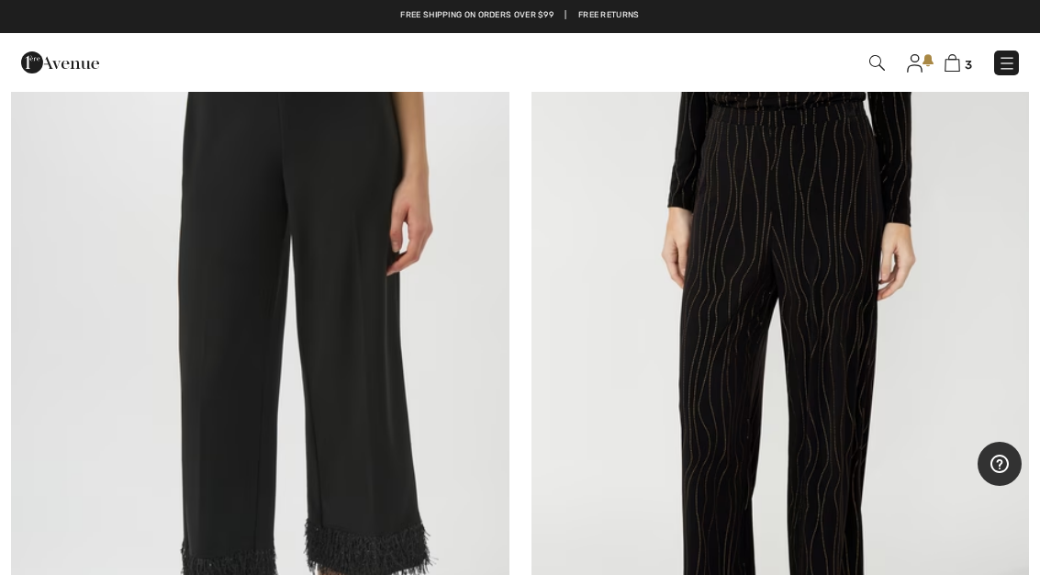
scroll to position [17513, 0]
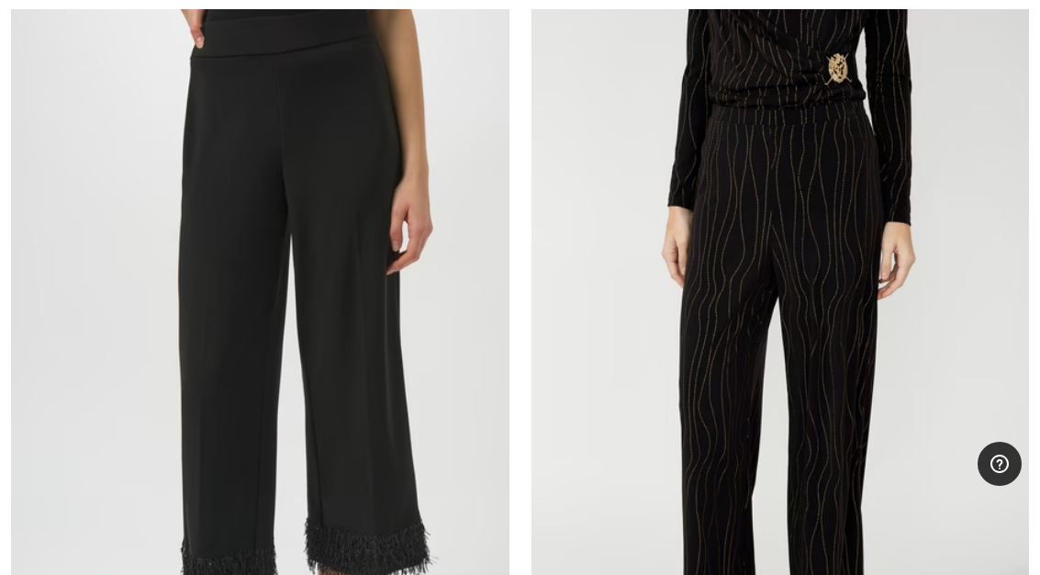
click at [832, 258] on img at bounding box center [781, 371] width 499 height 747
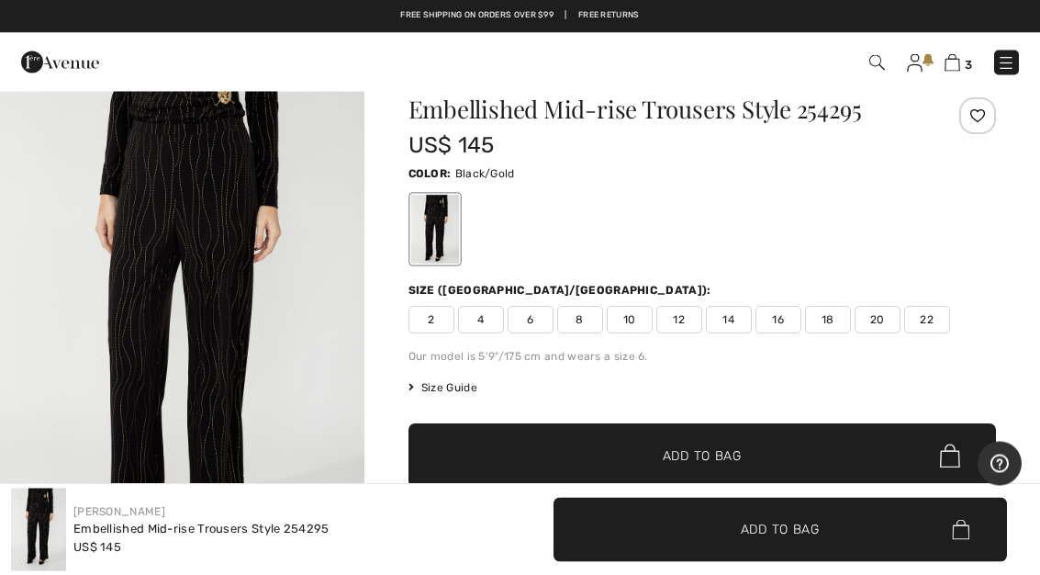
click at [219, 304] on img "1 / 4" at bounding box center [182, 316] width 365 height 546
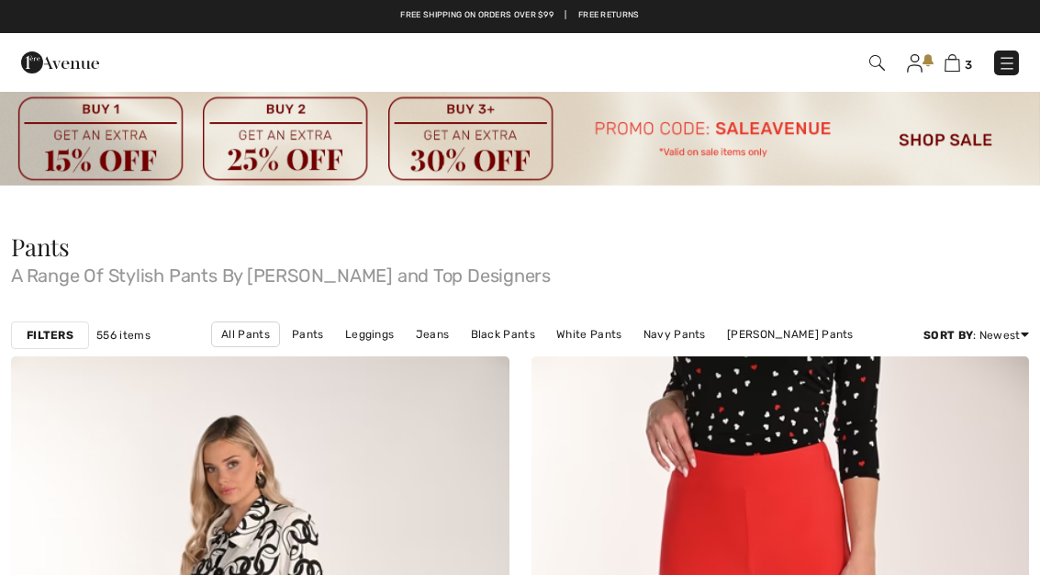
scroll to position [17577, 0]
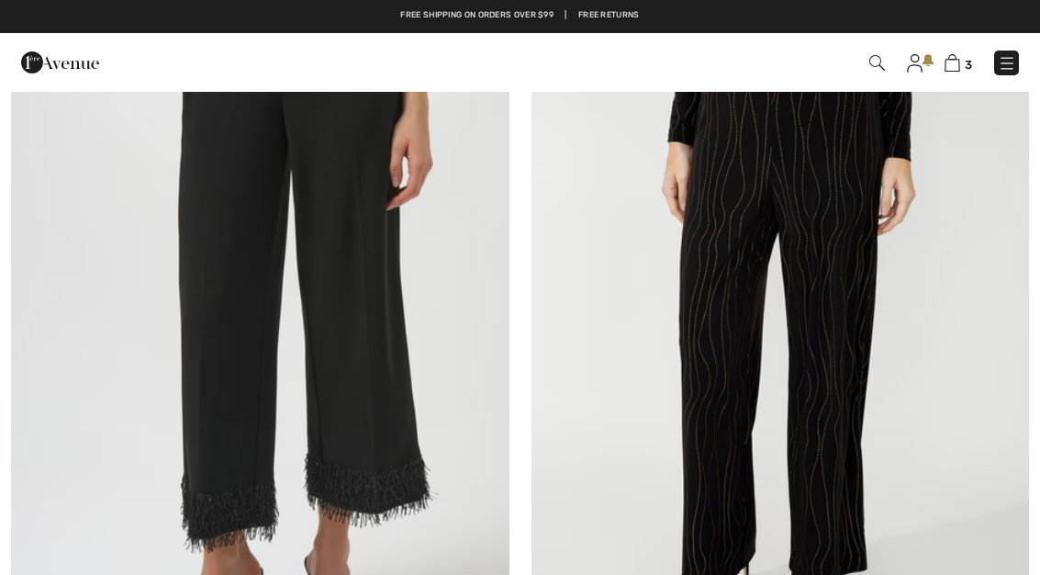
checkbox input "true"
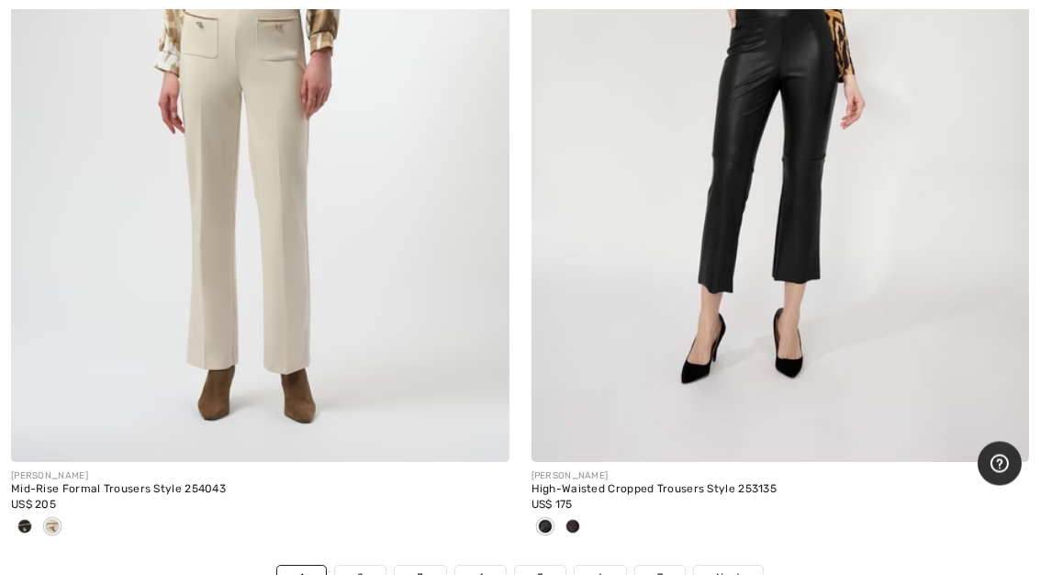
scroll to position [21238, 0]
click at [757, 566] on link "Next" at bounding box center [728, 578] width 69 height 24
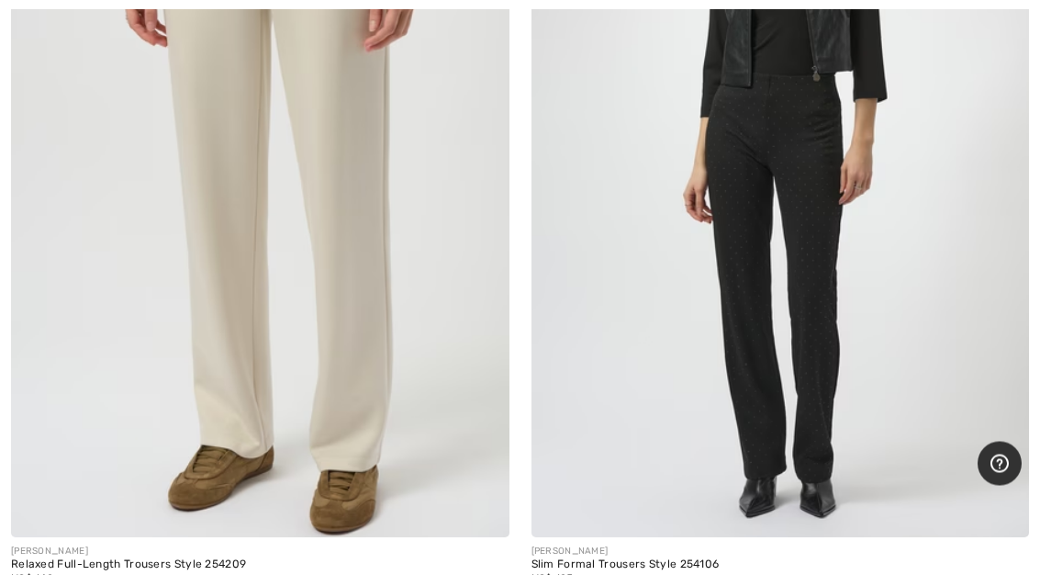
scroll to position [567, 0]
click at [409, 316] on img at bounding box center [260, 163] width 499 height 747
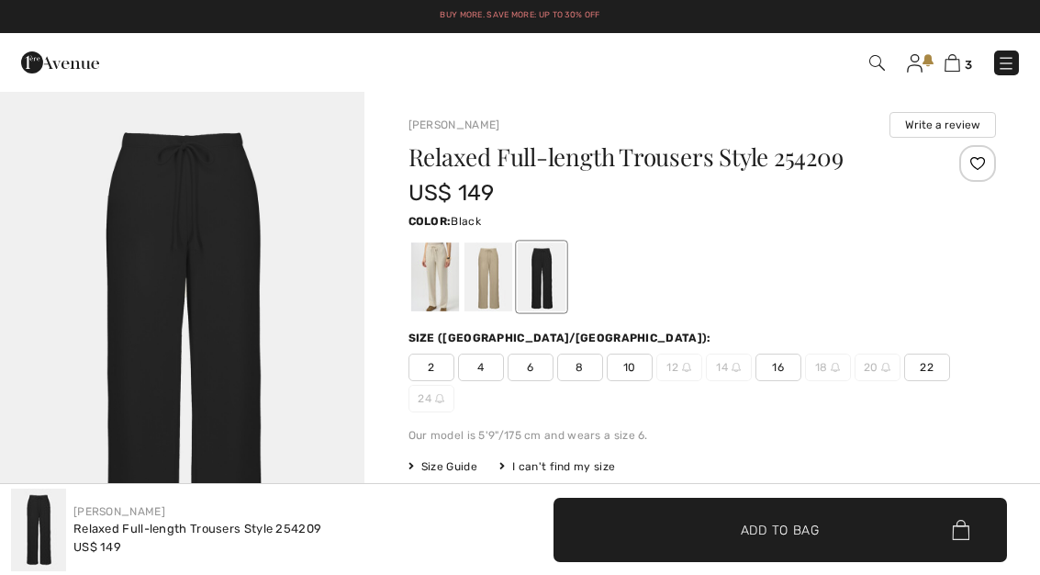
checkbox input "true"
click at [452, 287] on div at bounding box center [434, 276] width 48 height 69
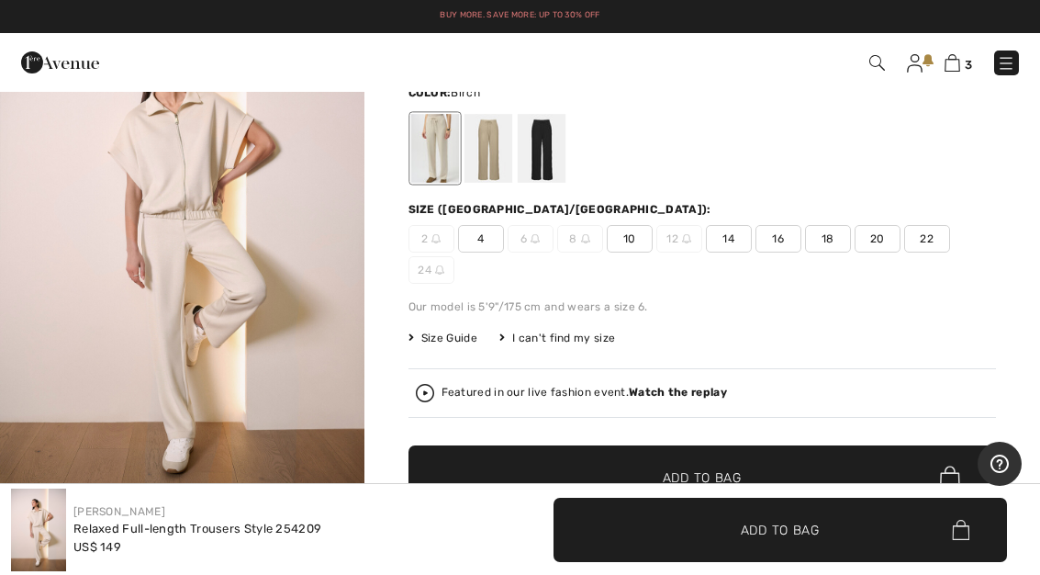
scroll to position [115, 0]
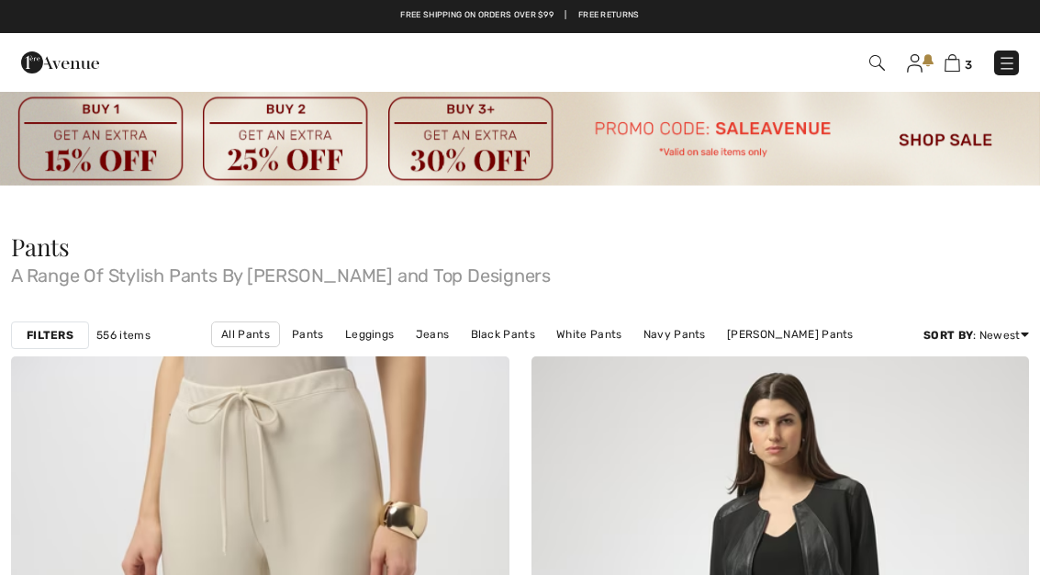
scroll to position [630, 0]
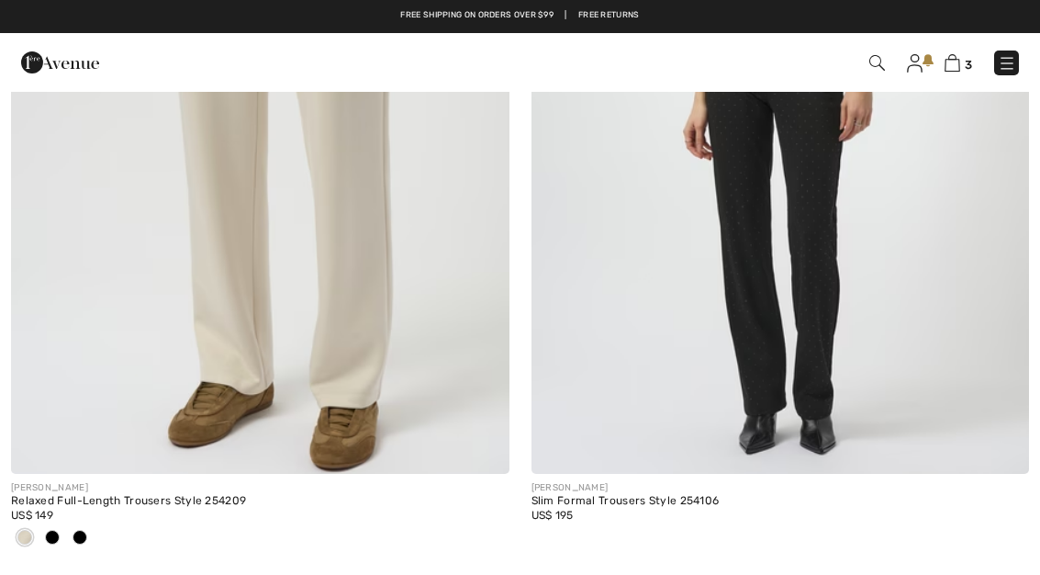
checkbox input "true"
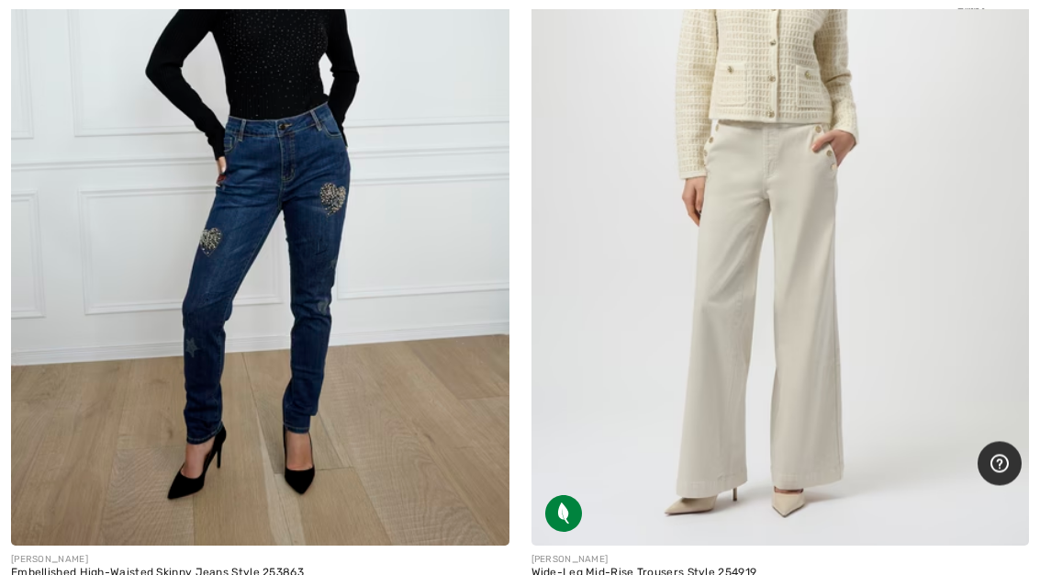
scroll to position [3048, 0]
click at [784, 264] on img at bounding box center [781, 170] width 499 height 747
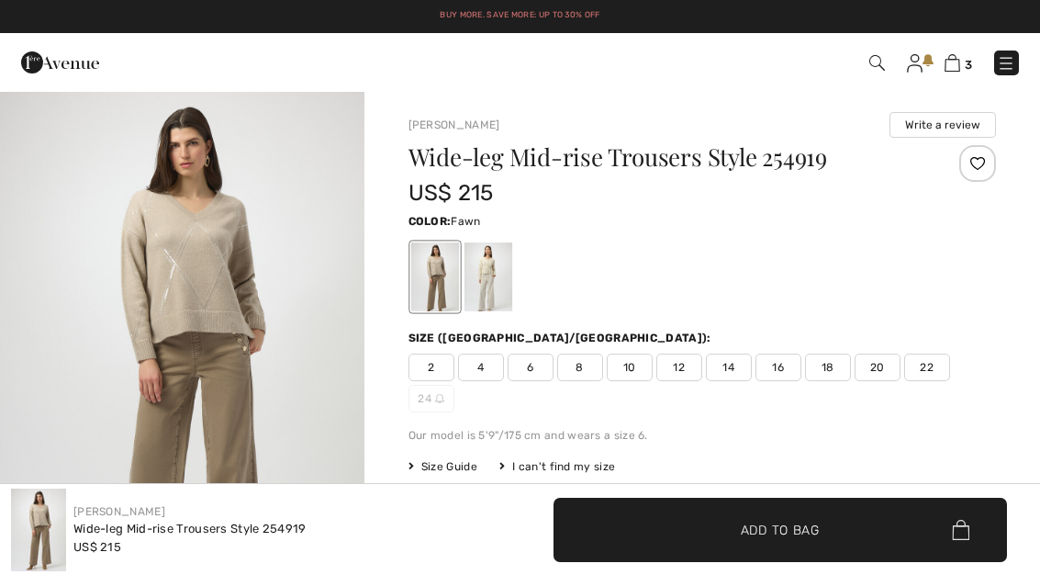
checkbox input "true"
click at [497, 281] on div at bounding box center [488, 276] width 48 height 69
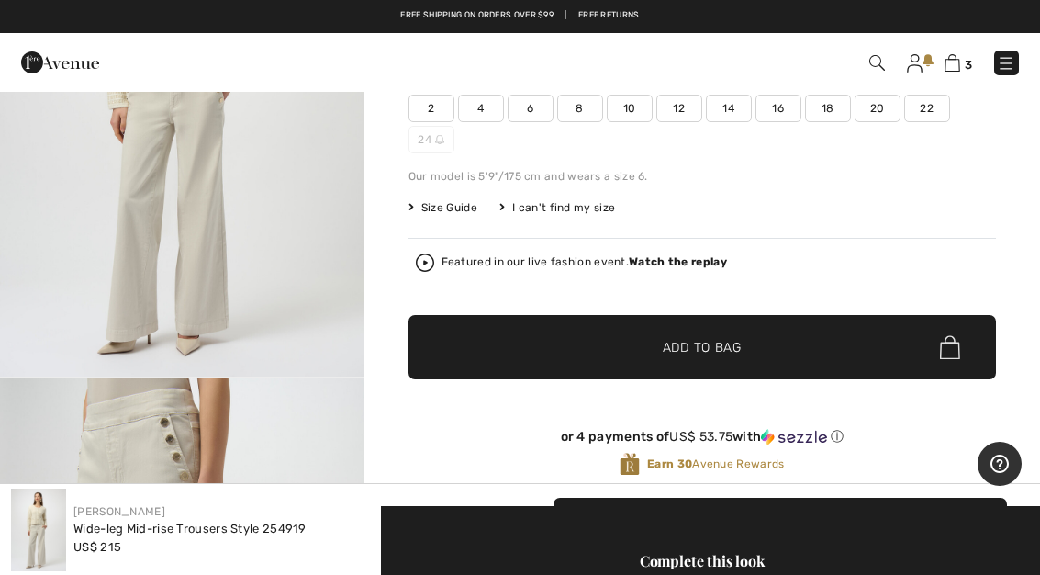
scroll to position [253, 0]
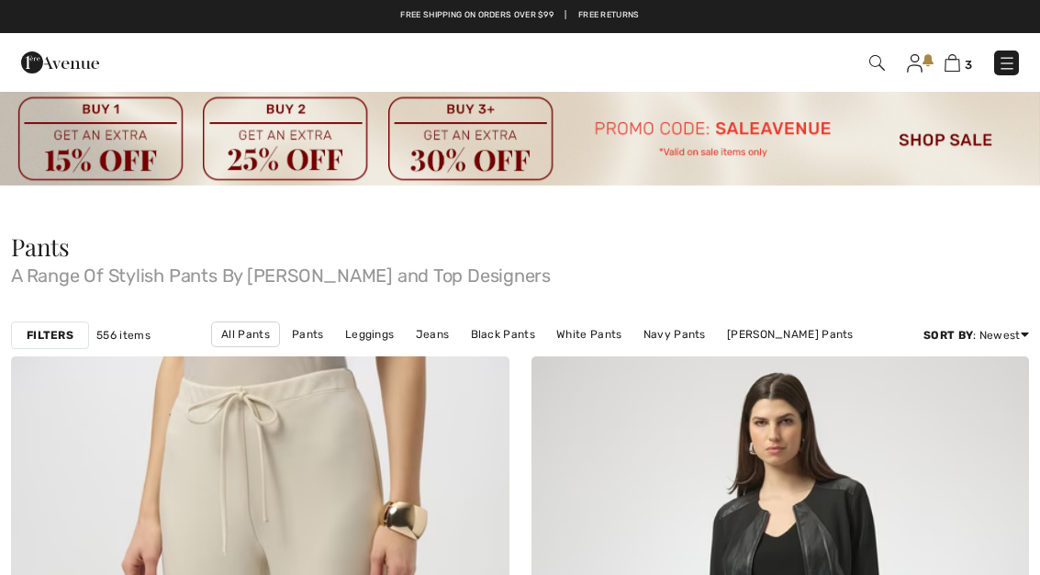
scroll to position [3112, 0]
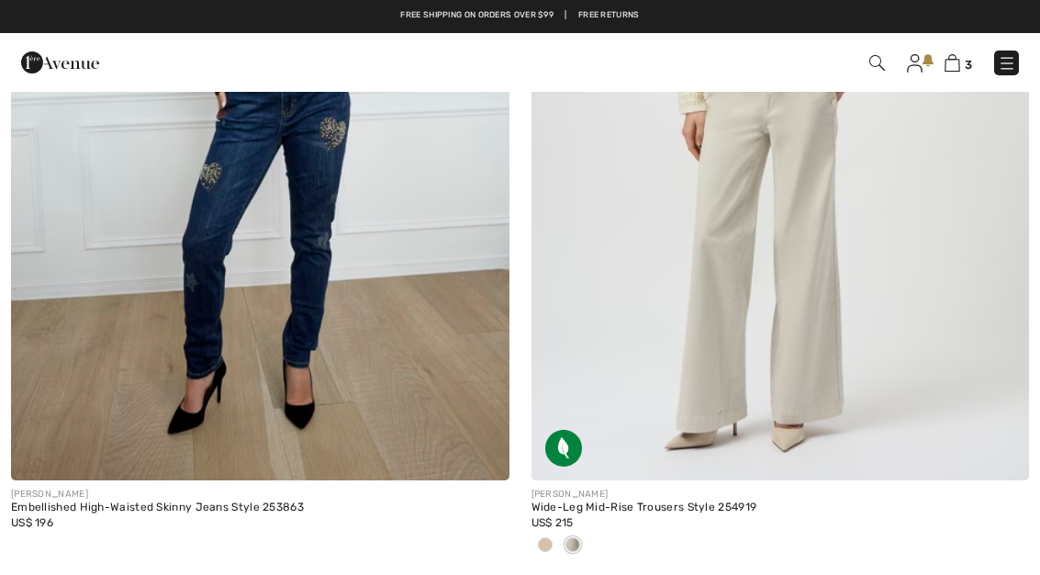
checkbox input "true"
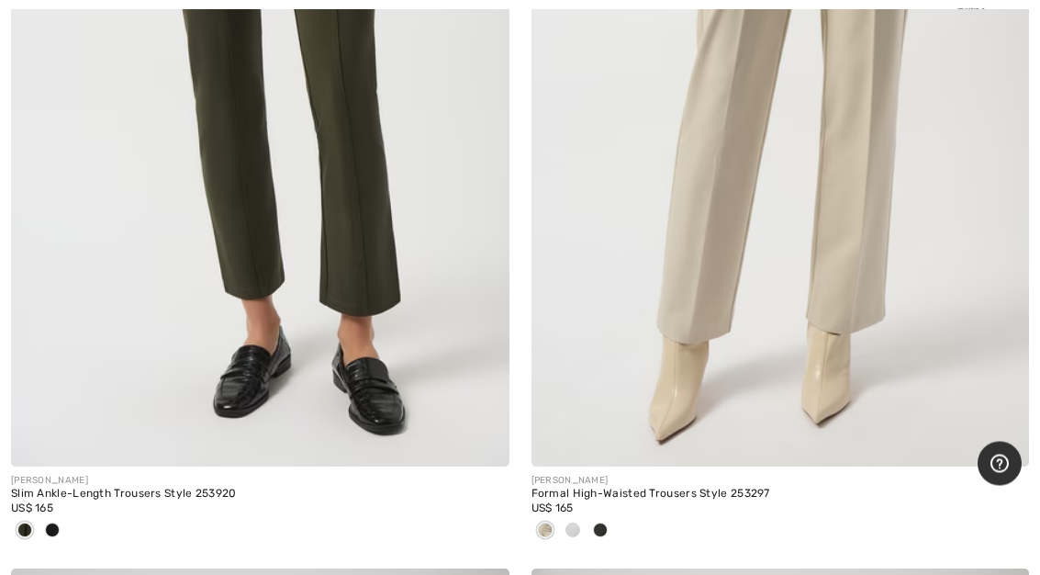
scroll to position [6629, 0]
click at [829, 259] on img at bounding box center [781, 92] width 499 height 747
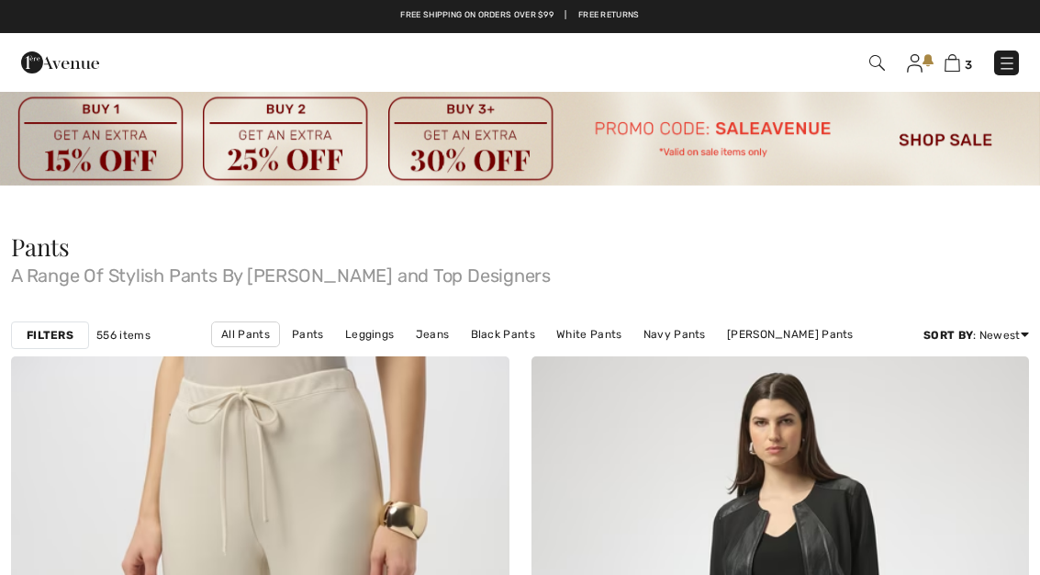
scroll to position [6693, 0]
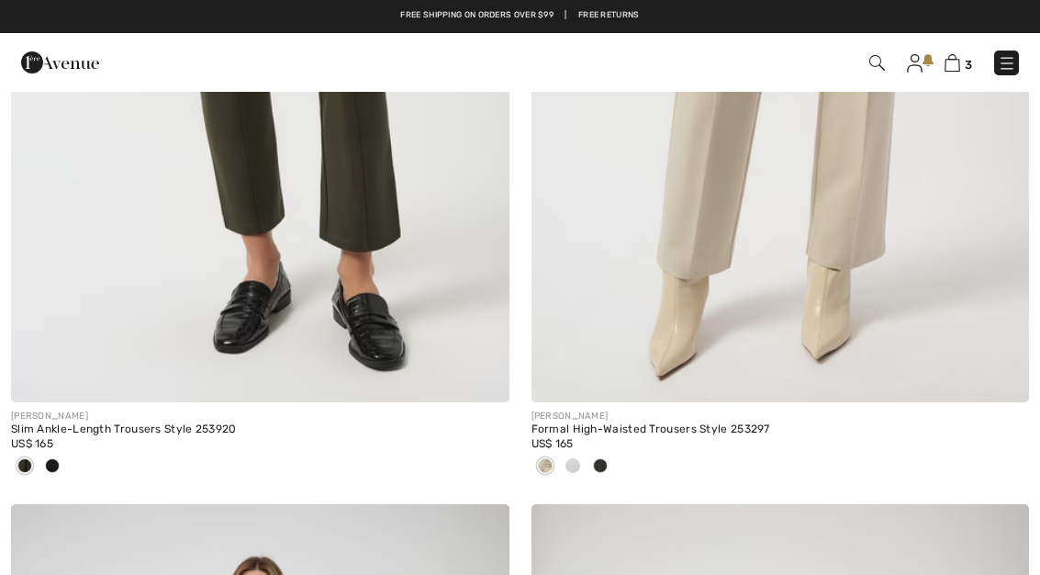
checkbox input "true"
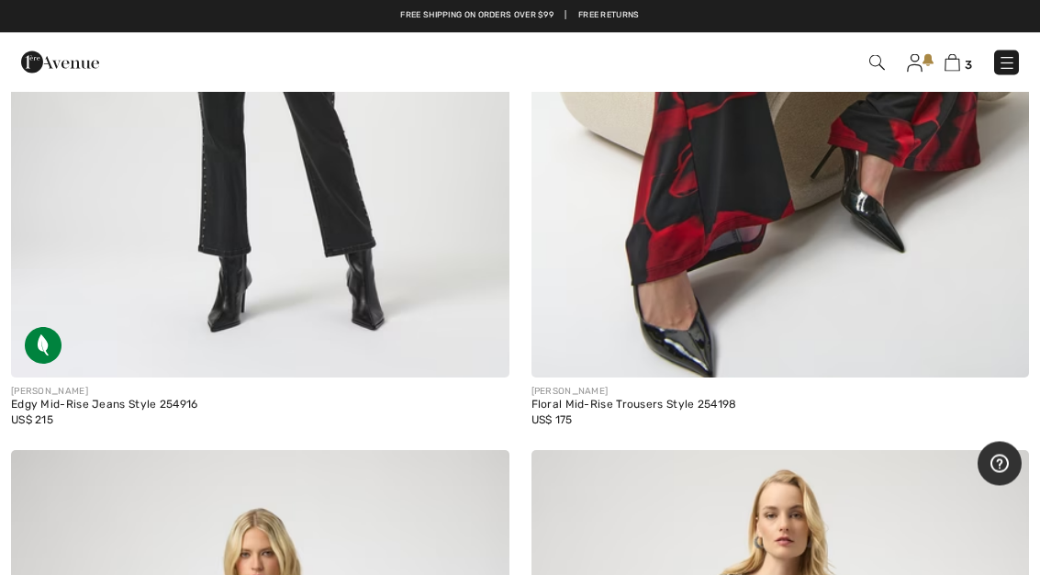
scroll to position [9227, 0]
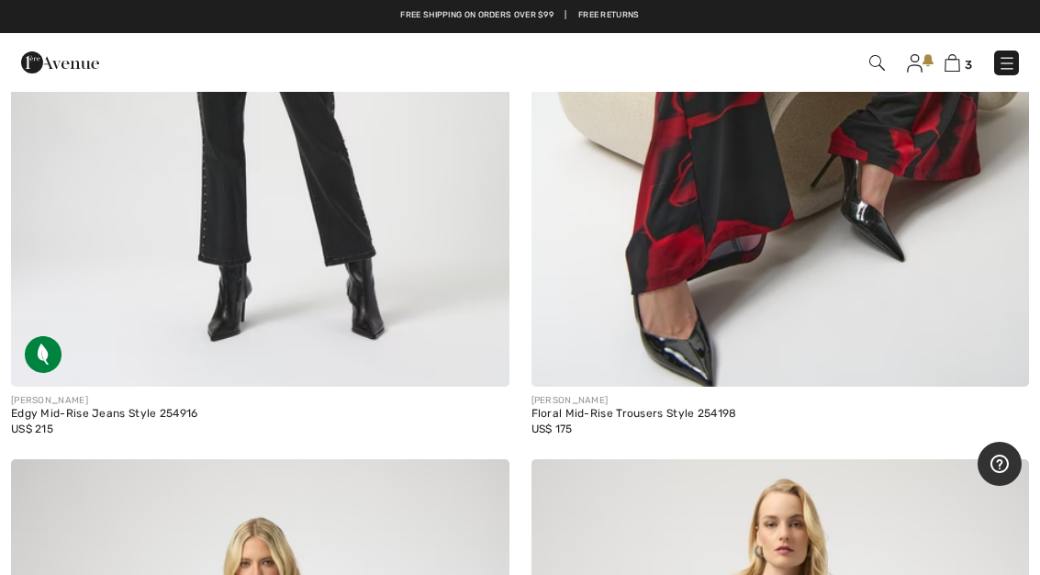
click at [899, 301] on img at bounding box center [781, 12] width 499 height 747
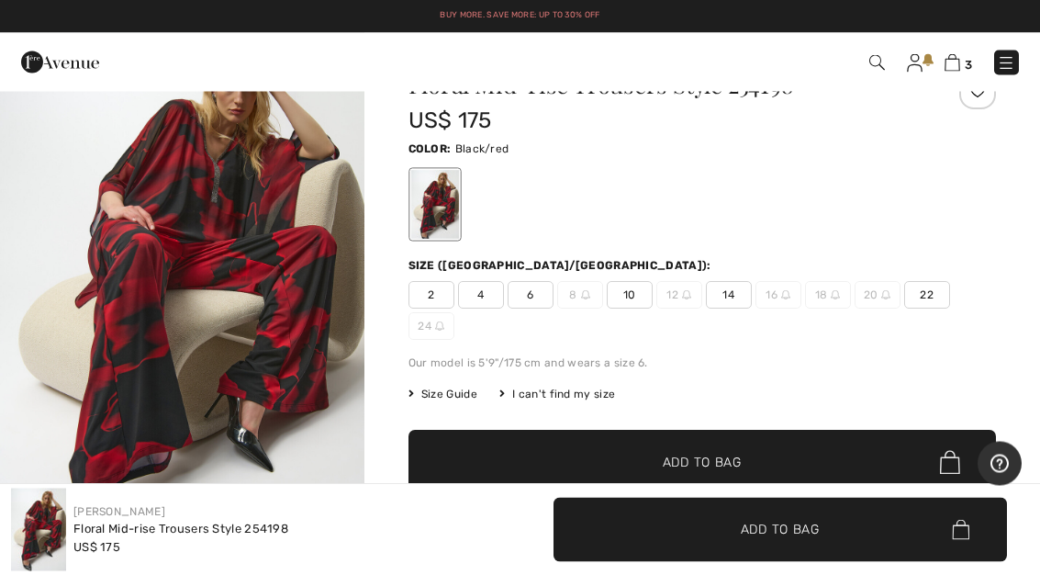
scroll to position [18, 0]
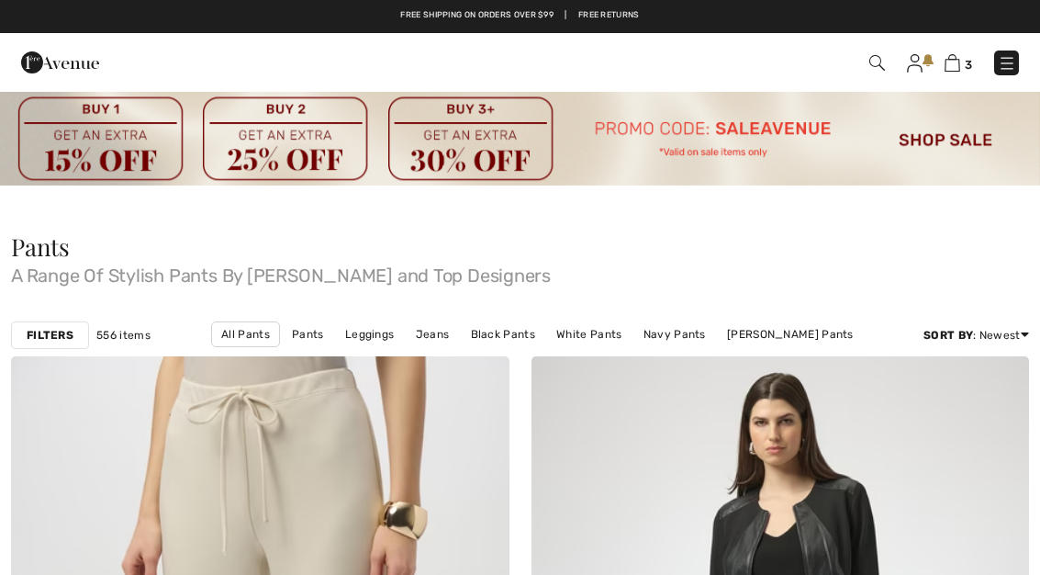
checkbox input "true"
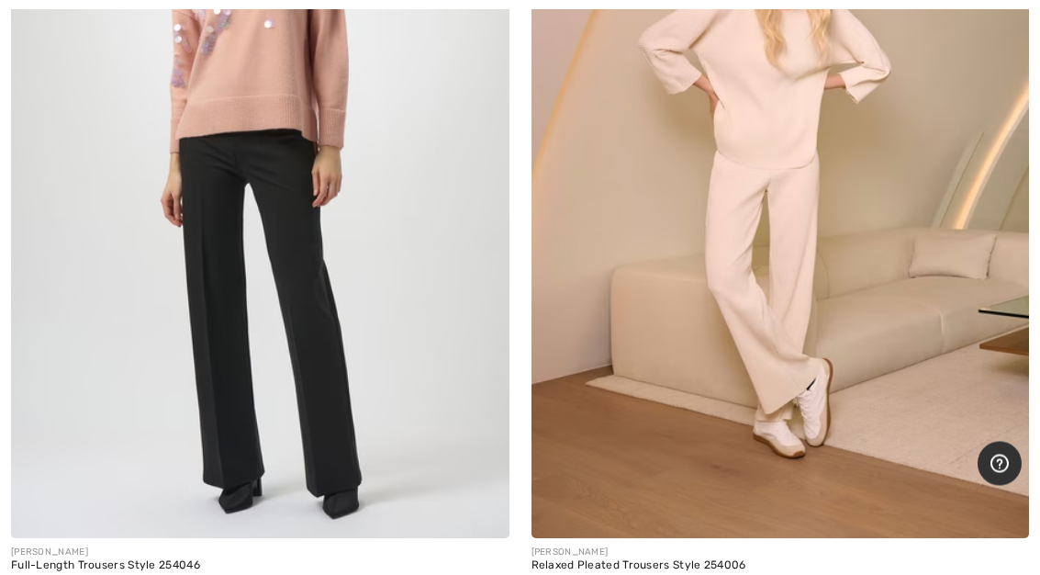
scroll to position [10878, 0]
click at [915, 261] on img at bounding box center [781, 165] width 499 height 747
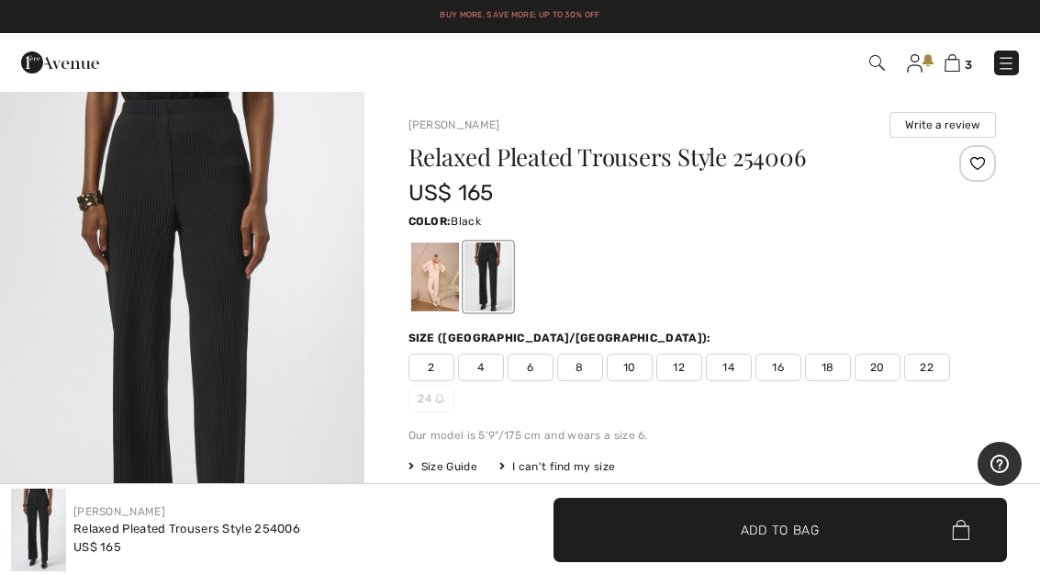
click at [442, 298] on div at bounding box center [434, 276] width 48 height 69
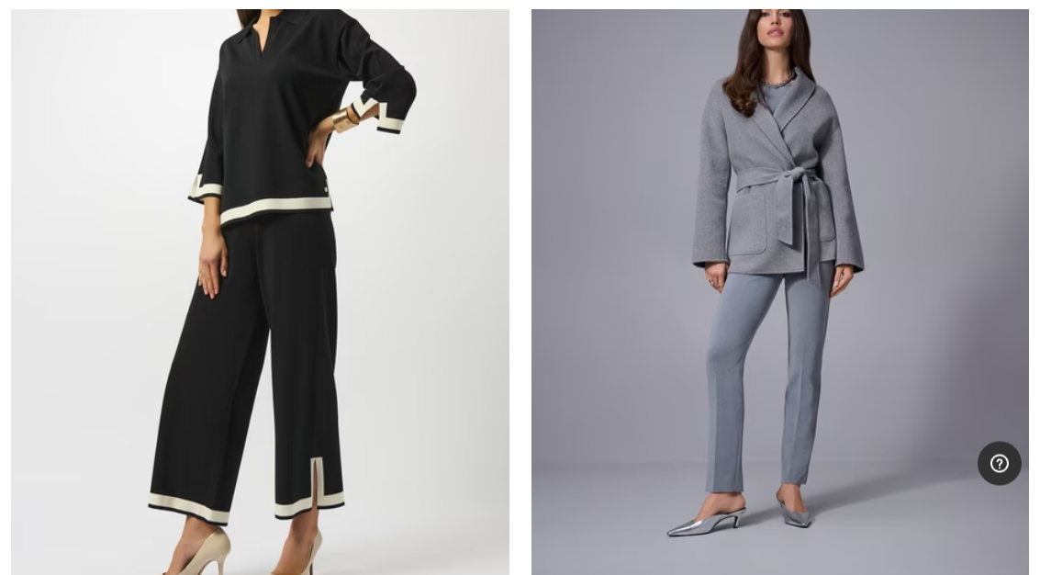
scroll to position [20123, 0]
click at [293, 347] on img at bounding box center [260, 250] width 499 height 747
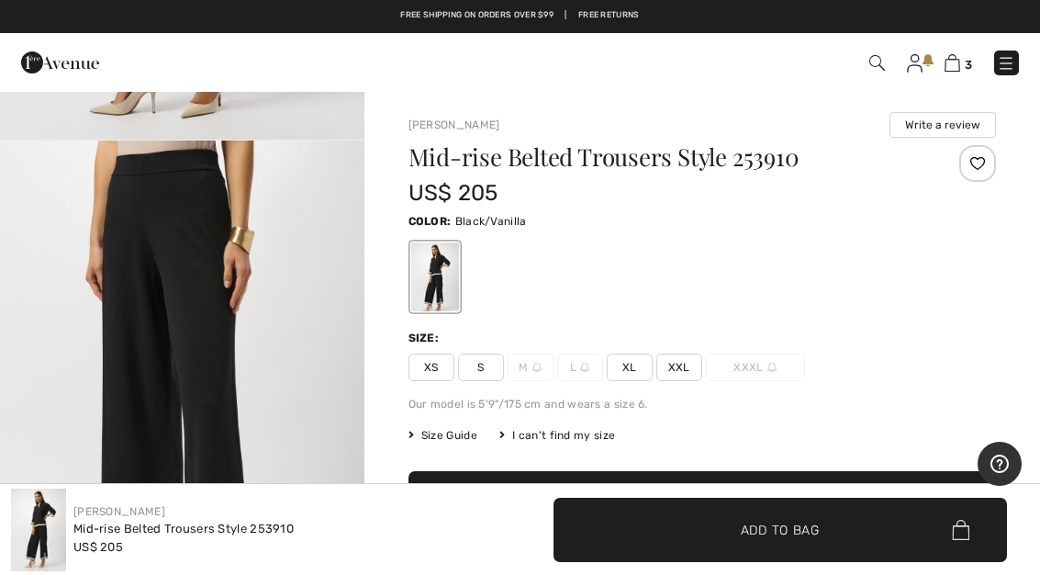
click at [793, 298] on div at bounding box center [703, 277] width 588 height 76
click at [642, 384] on div "Mid-rise Belted Trousers Style 253910 US$ 205 Color: Black/Vanilla Size: XS S M…" at bounding box center [703, 403] width 588 height 517
click at [639, 370] on span "XL" at bounding box center [630, 368] width 46 height 28
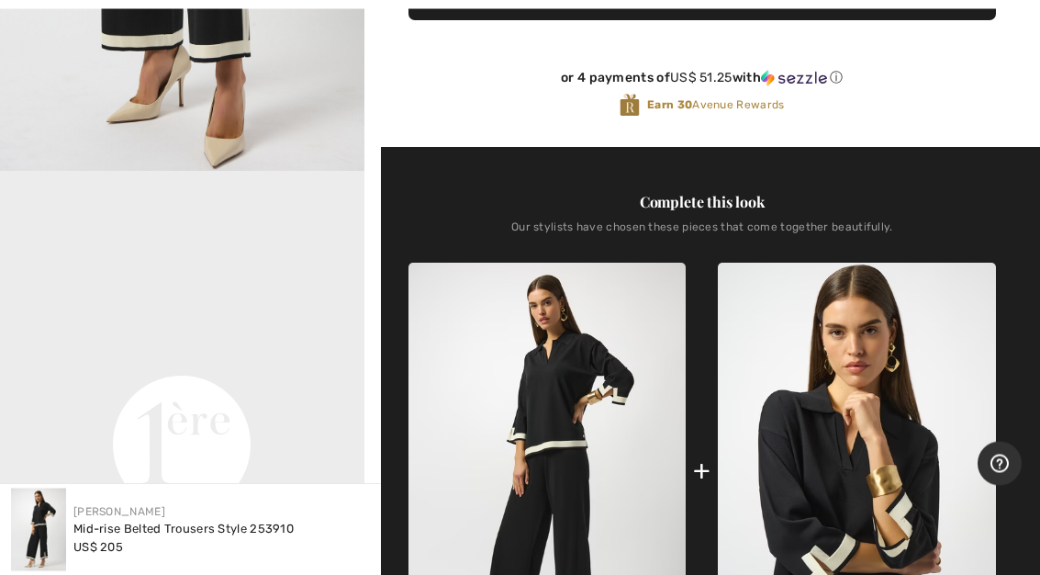
scroll to position [515, 0]
click at [886, 483] on img at bounding box center [857, 471] width 278 height 416
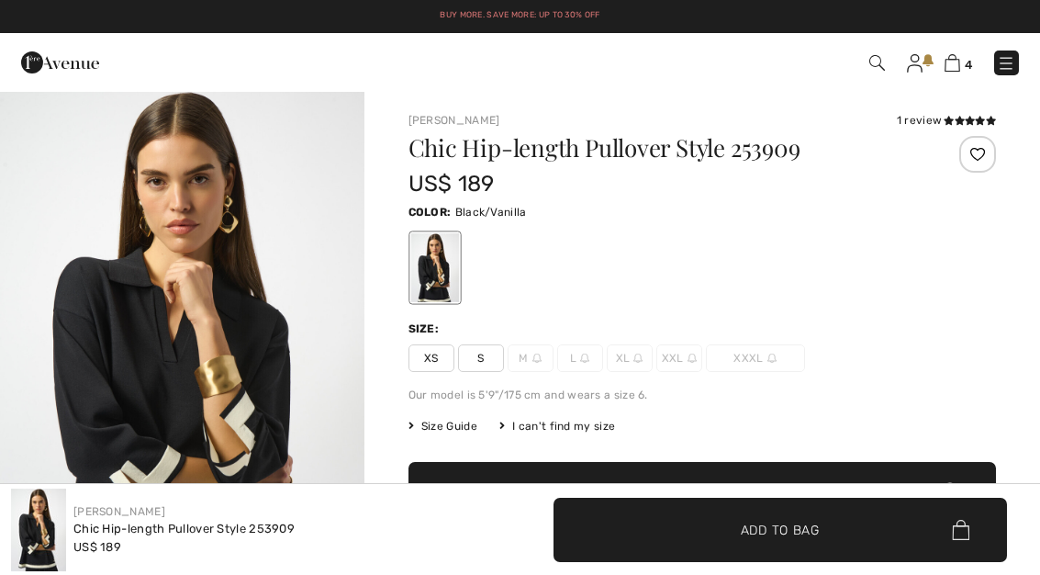
checkbox input "true"
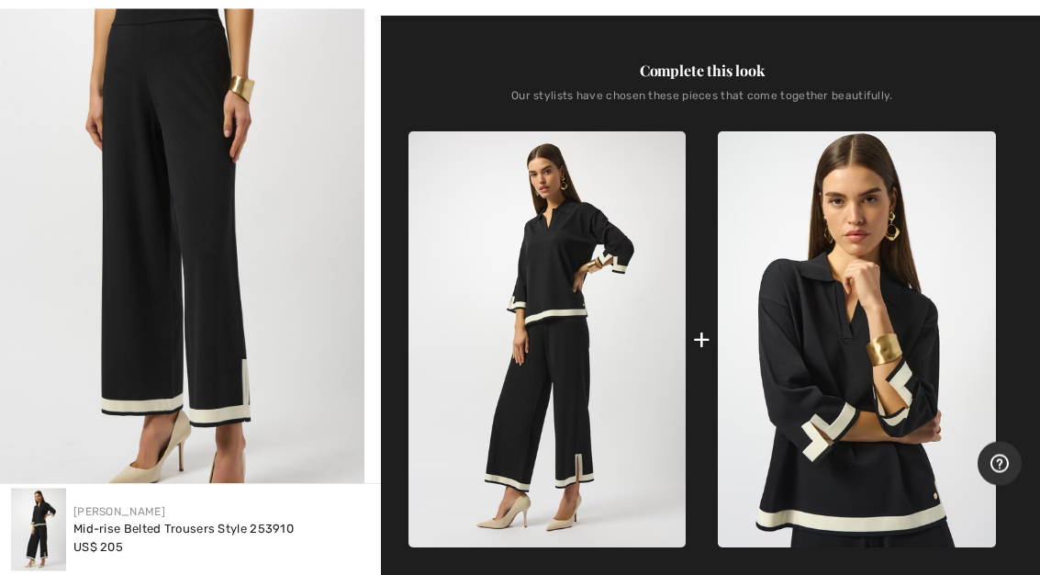
scroll to position [654, 0]
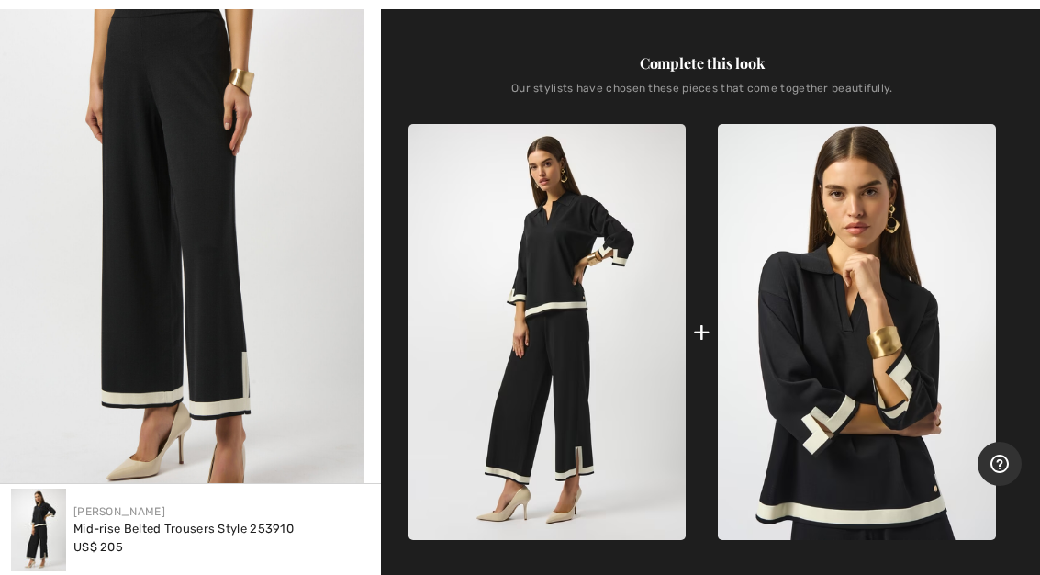
click at [893, 340] on img at bounding box center [857, 332] width 278 height 416
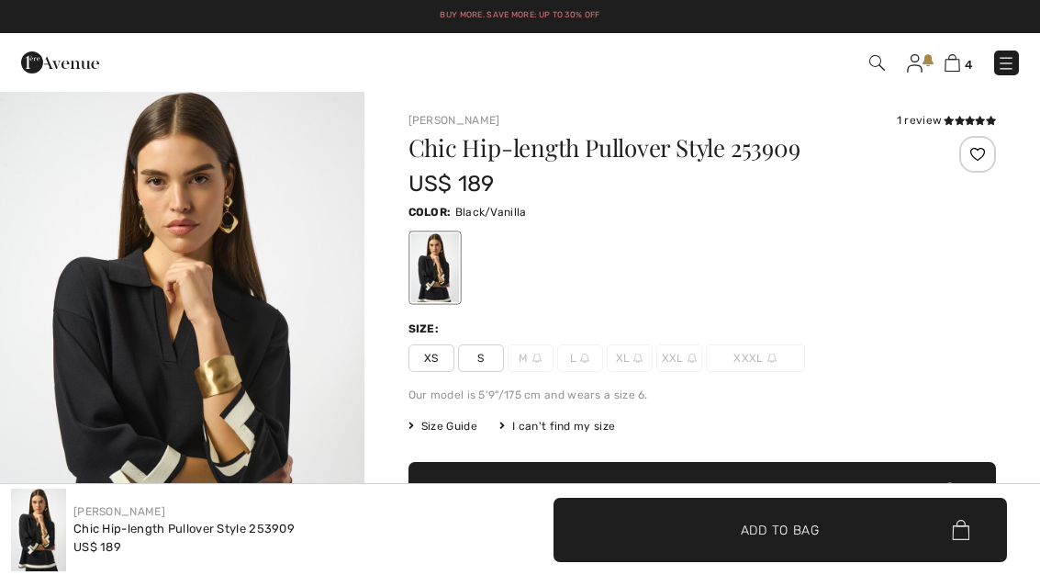
checkbox input "true"
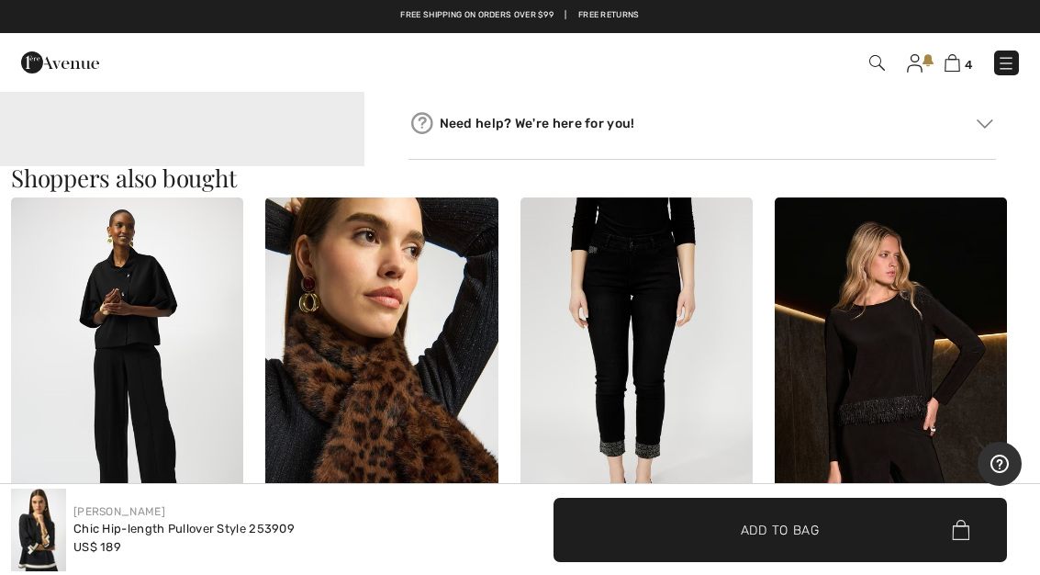
scroll to position [1537, 0]
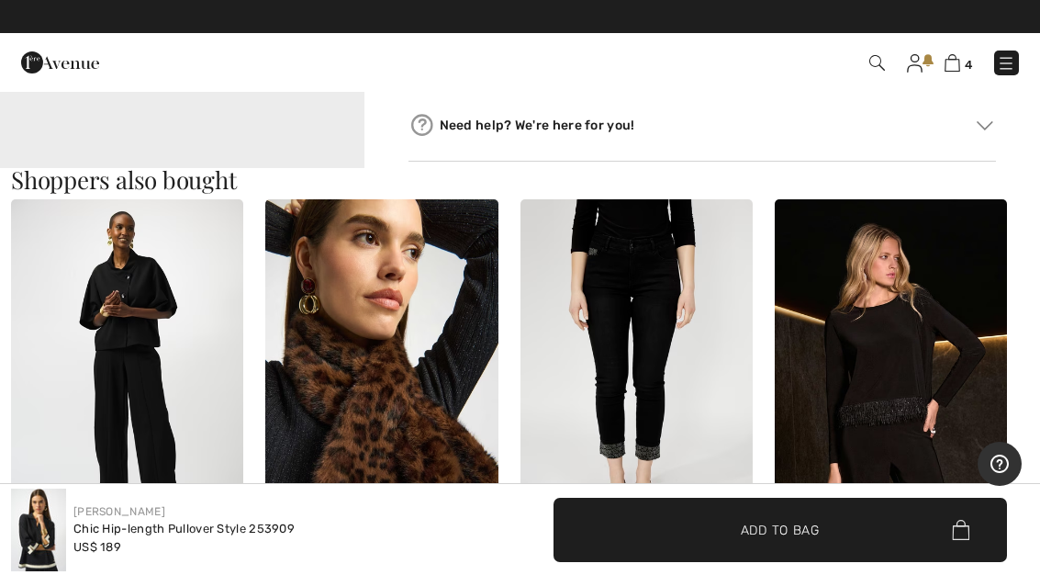
click at [958, 57] on img at bounding box center [953, 62] width 16 height 17
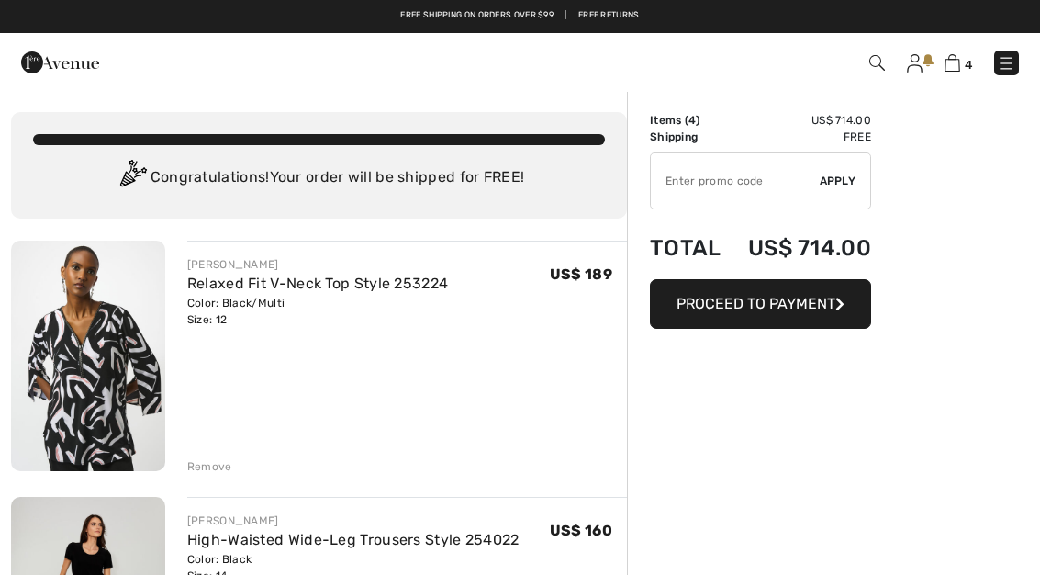
checkbox input "true"
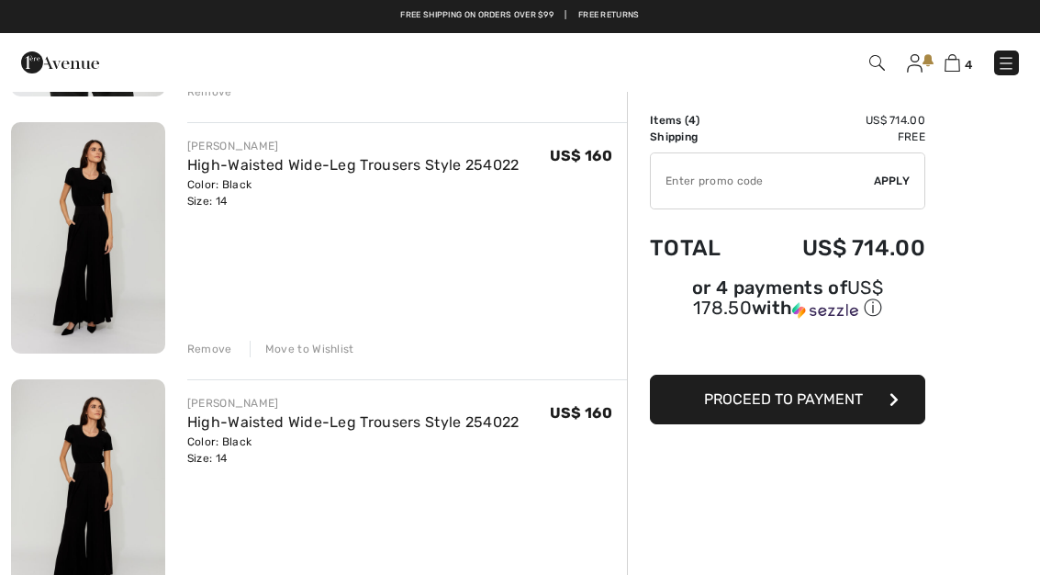
scroll to position [376, 0]
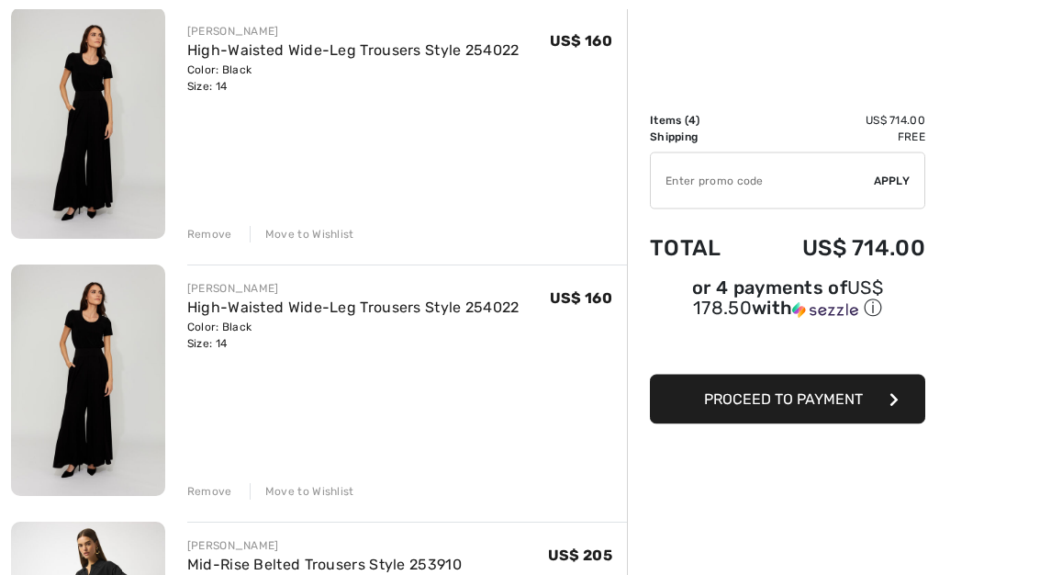
scroll to position [489, 0]
click at [221, 492] on div "Remove" at bounding box center [209, 491] width 45 height 17
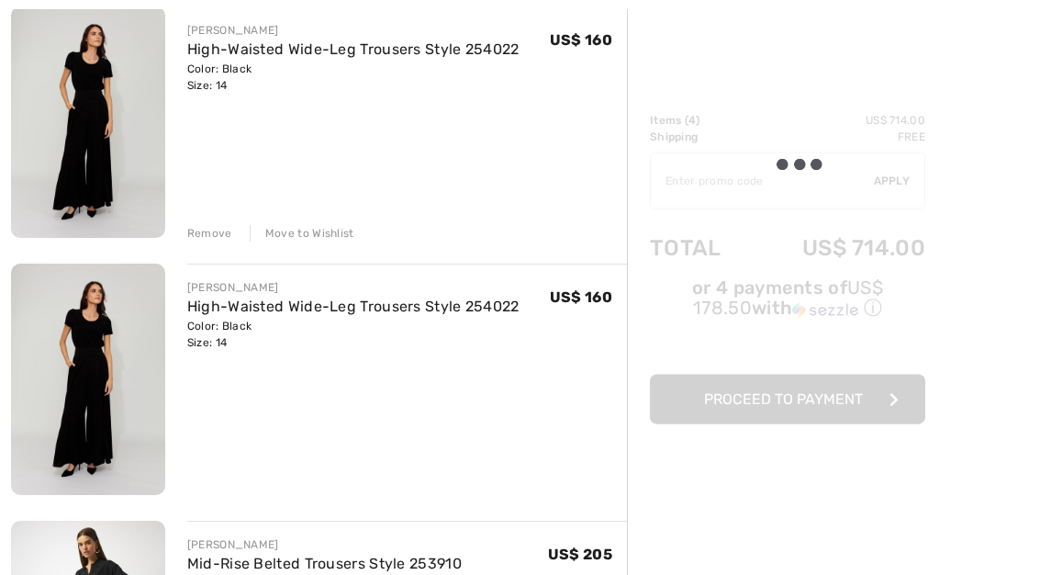
scroll to position [490, 0]
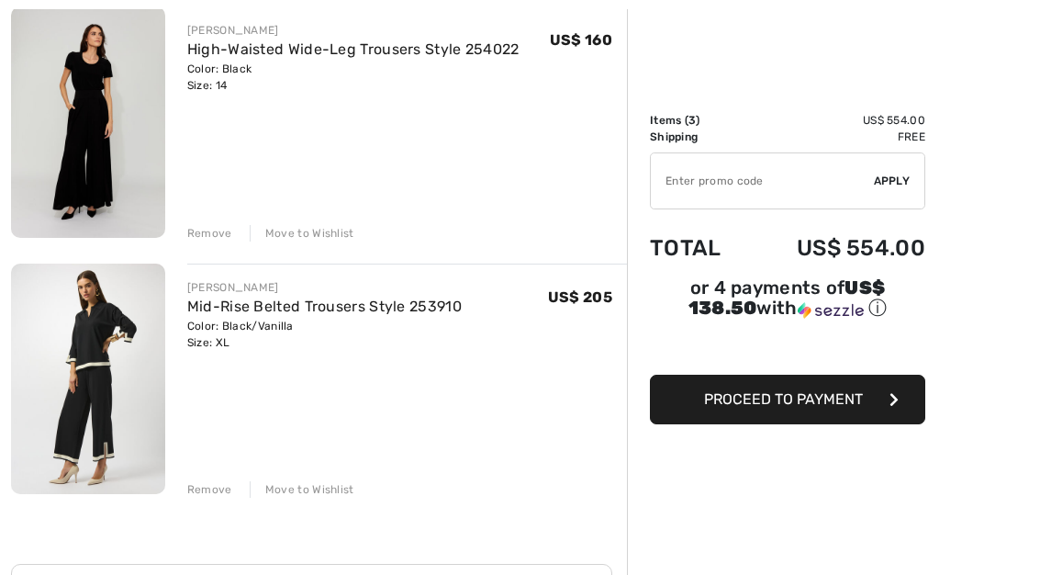
click at [230, 486] on div "Remove Move to Wishlist" at bounding box center [407, 487] width 440 height 20
click at [223, 496] on div "Remove" at bounding box center [209, 489] width 45 height 17
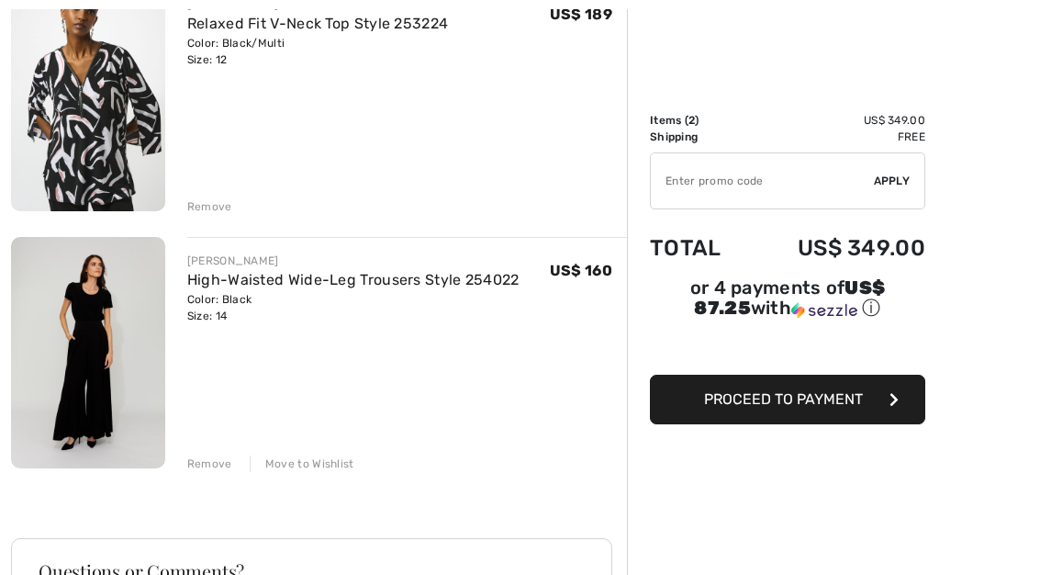
scroll to position [280, 0]
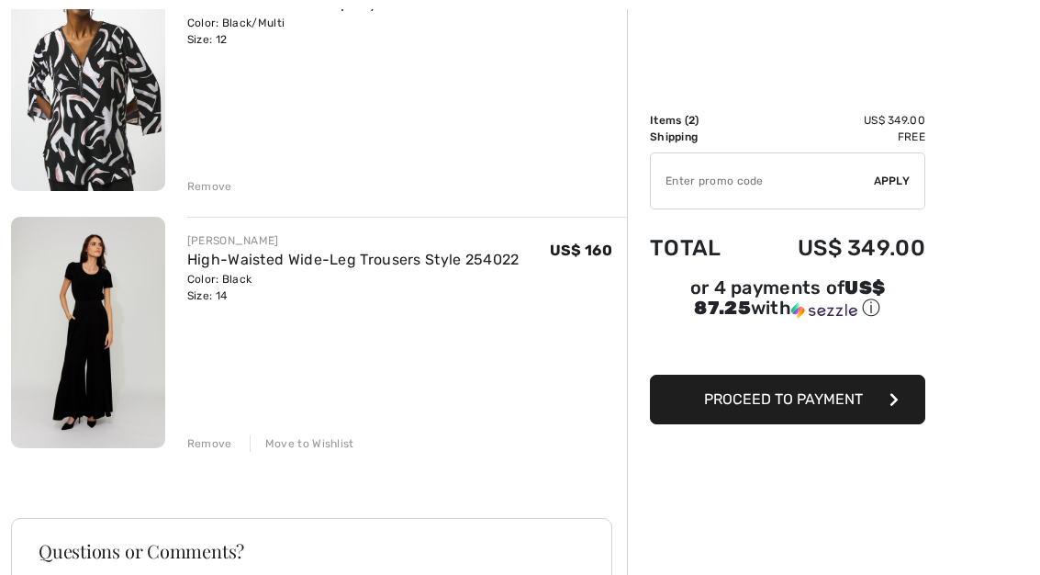
click at [298, 265] on link "High-Waisted Wide-Leg Trousers Style 254022" at bounding box center [353, 259] width 332 height 17
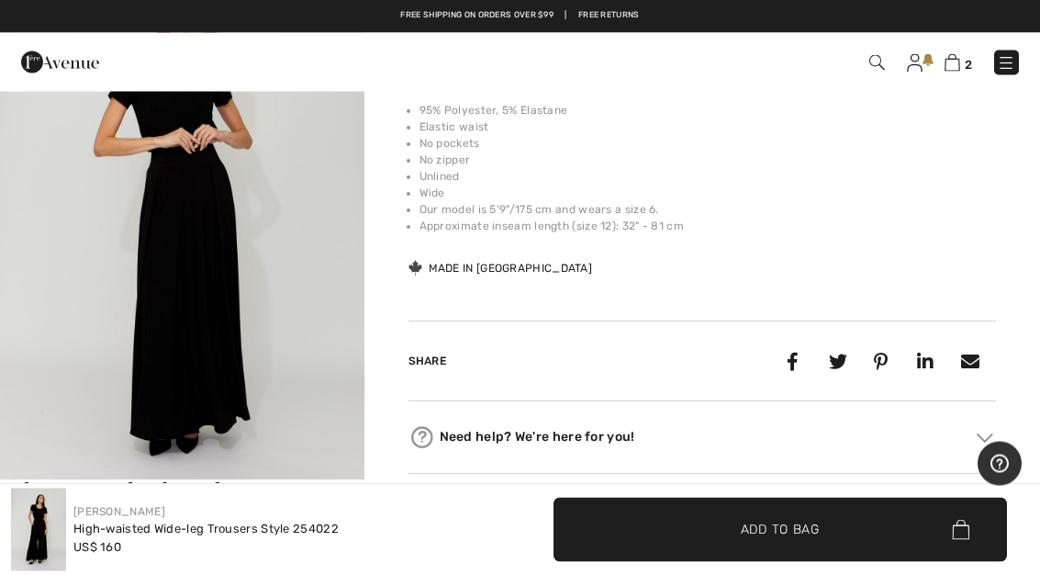
scroll to position [687, 0]
